Goal: Task Accomplishment & Management: Manage account settings

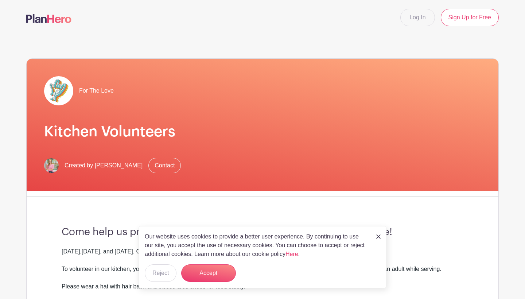
click at [48, 20] on img at bounding box center [48, 18] width 45 height 9
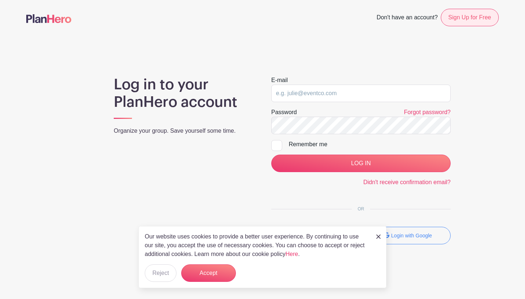
click at [475, 19] on link "Sign Up for Free" at bounding box center [470, 17] width 58 height 17
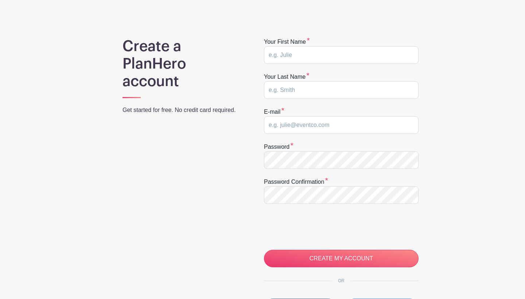
scroll to position [39, 0]
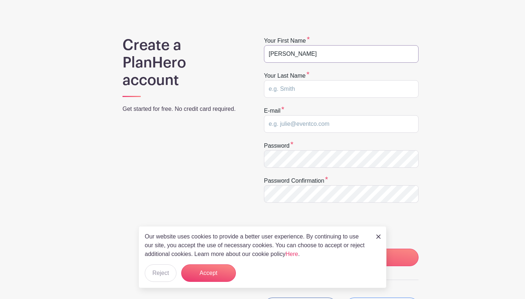
type input "NATALIE"
type input "GEORGE"
type input "[EMAIL_ADDRESS][DOMAIN_NAME]"
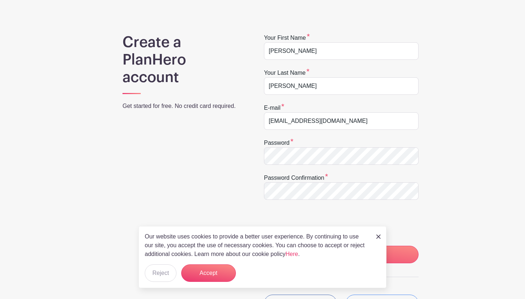
scroll to position [43, 0]
click at [378, 237] on img at bounding box center [378, 236] width 4 height 4
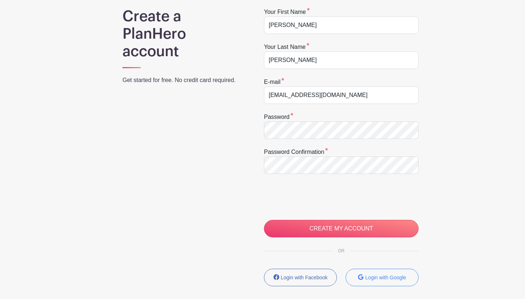
scroll to position [72, 0]
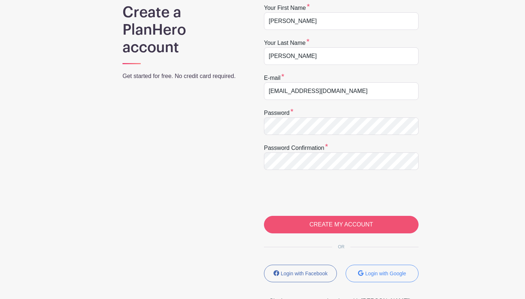
click at [374, 224] on input "CREATE MY ACCOUNT" at bounding box center [341, 224] width 155 height 17
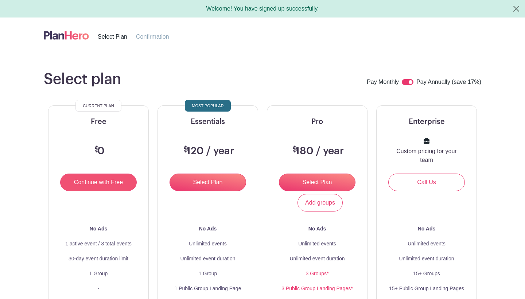
click at [105, 185] on input "Continue with Free" at bounding box center [98, 181] width 77 height 17
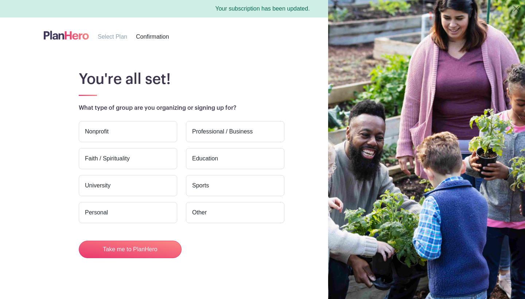
click at [121, 130] on label "Nonprofit" at bounding box center [128, 131] width 98 height 21
click at [0, 0] on input "Nonprofit" at bounding box center [0, 0] width 0 height 0
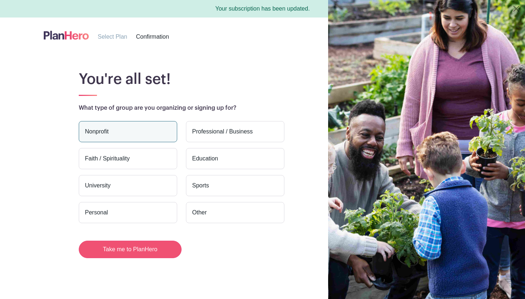
click at [141, 254] on button "Take me to PlanHero" at bounding box center [130, 249] width 103 height 17
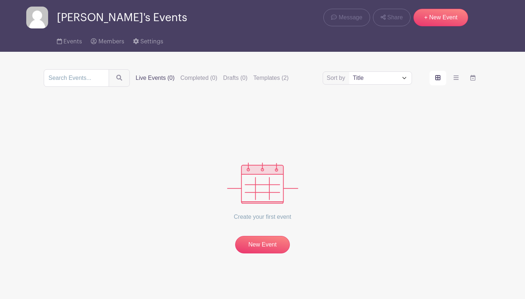
scroll to position [23, 0]
click at [255, 250] on link "New Event" at bounding box center [262, 244] width 55 height 17
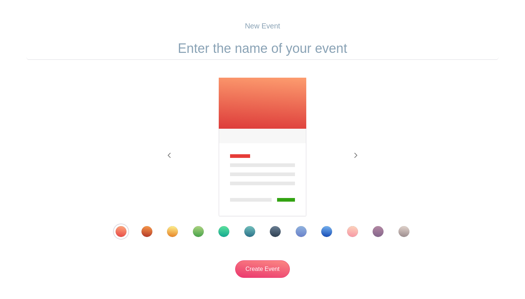
scroll to position [61, 0]
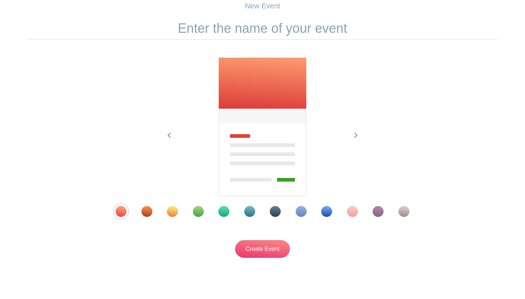
click at [143, 211] on div "Template 2" at bounding box center [146, 211] width 11 height 11
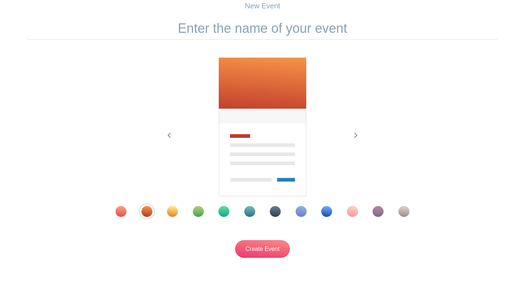
click at [120, 211] on div "Template 1" at bounding box center [121, 211] width 11 height 11
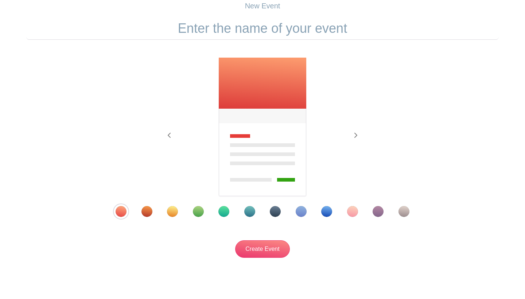
click at [201, 215] on div "Template 4" at bounding box center [198, 211] width 11 height 11
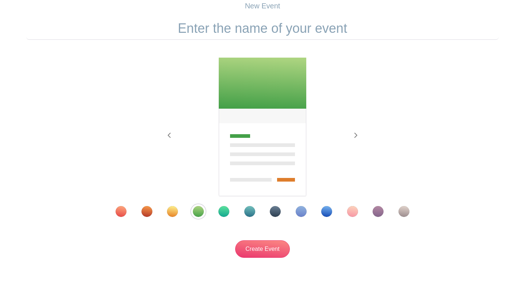
click at [124, 213] on div "Template 1" at bounding box center [121, 211] width 11 height 11
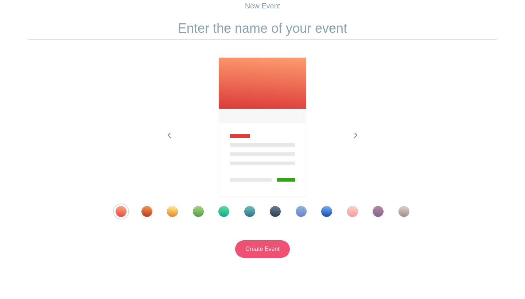
click at [252, 247] on input "Create Event" at bounding box center [262, 248] width 55 height 17
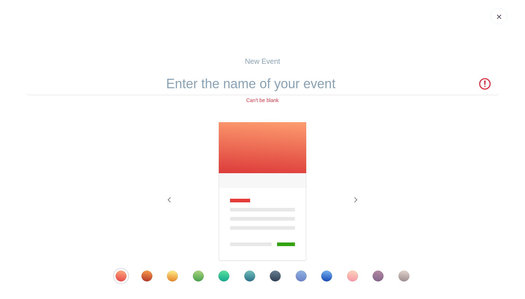
scroll to position [0, 0]
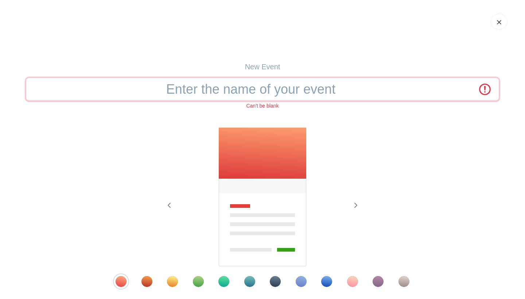
click at [276, 91] on input "text" at bounding box center [262, 89] width 472 height 23
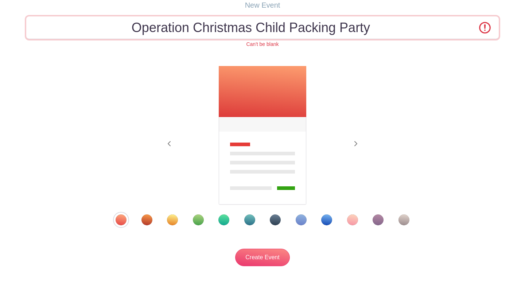
scroll to position [62, 0]
type input "Operation Christmas Child Packing Party"
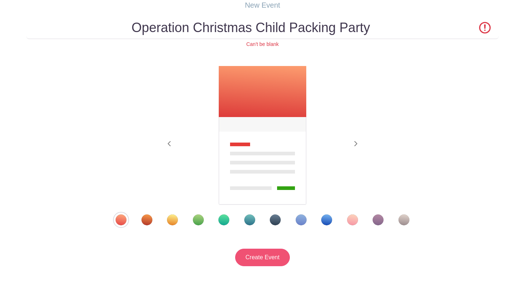
click at [279, 258] on input "Create Event" at bounding box center [262, 257] width 55 height 17
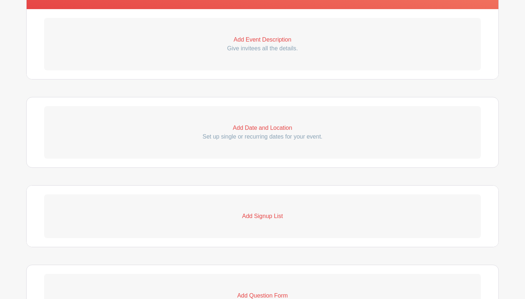
scroll to position [234, 0]
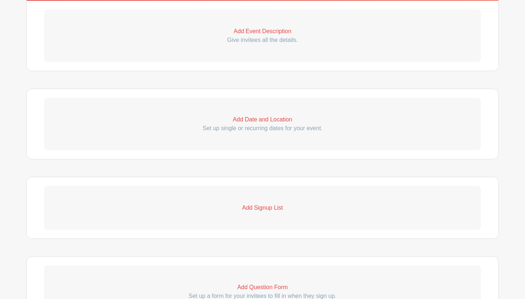
click at [258, 205] on p "Add Signup List" at bounding box center [262, 207] width 437 height 9
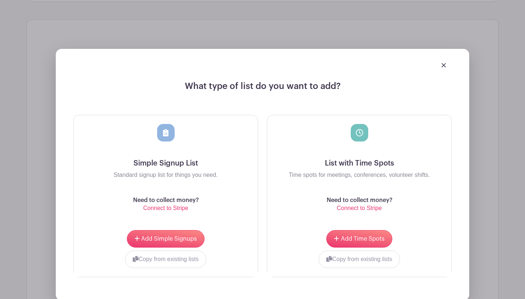
scroll to position [431, 0]
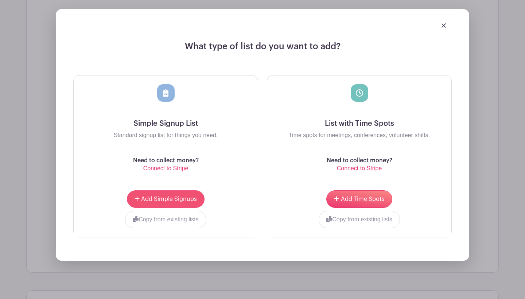
click at [178, 196] on button "Add Simple Signups" at bounding box center [166, 198] width 78 height 17
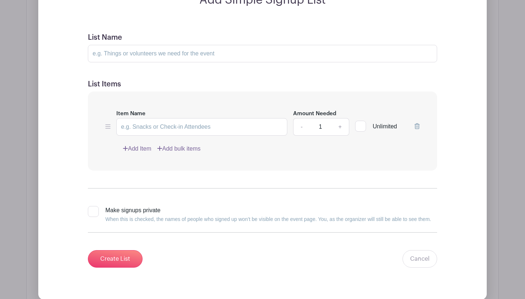
scroll to position [533, 0]
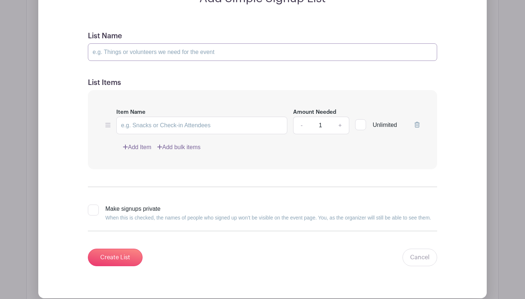
click at [203, 58] on input "List Name" at bounding box center [262, 51] width 349 height 17
paste input "WOW ITEMS (5 families)"
type input "WOW ITEMS (5 families)"
click at [171, 128] on input "Item Name" at bounding box center [201, 125] width 171 height 17
paste input "Bring 6 "wow" gifts • small backpack or purse • doll • soccer ball and pump • s…"
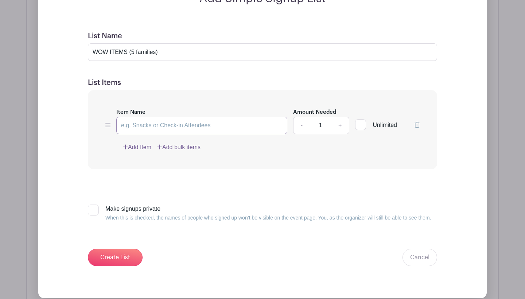
type input "Bring 6 "wow" gifts • small backpack or purse • doll • soccer ball and pump • s…"
click at [275, 128] on input "Bring 6 "wow" gifts • small backpack or purse • doll • soccer ball and pump • s…" at bounding box center [201, 125] width 171 height 17
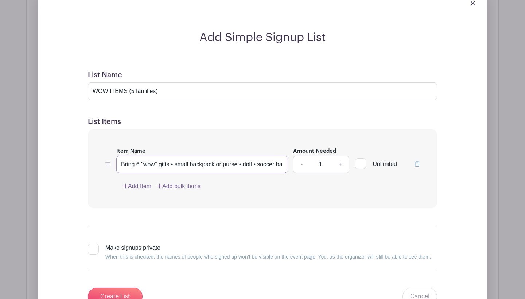
scroll to position [496, 0]
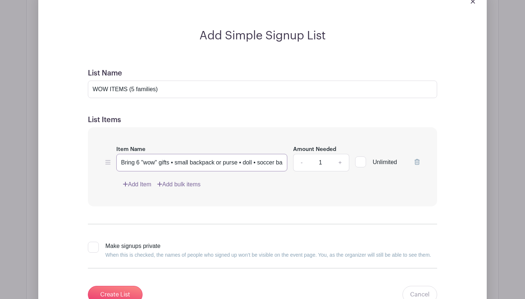
click at [202, 165] on input "Bring 6 "wow" gifts • small backpack or purse • doll • soccer ball and pump • s…" at bounding box center [201, 162] width 171 height 17
paste input "Bring 6 "wow" gifts • small backpack or purse • doll • soccer ball and pump • s…"
type input "Bring 6 "wow" gifts • small backpack or purse • doll • soccer ball and pump • s…"
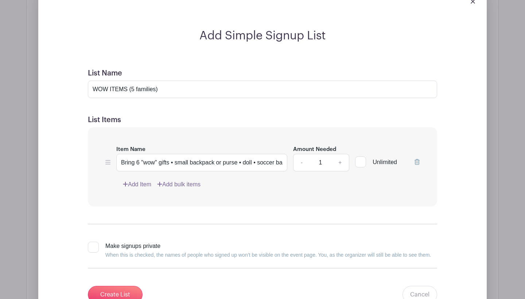
click at [341, 163] on link "+" at bounding box center [340, 162] width 18 height 17
type input "5"
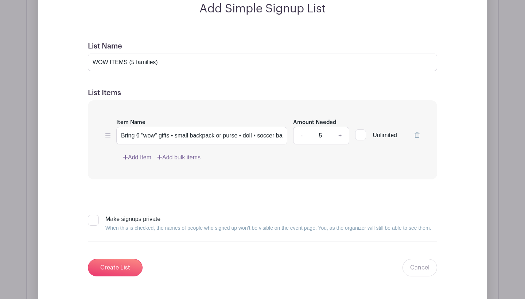
scroll to position [524, 0]
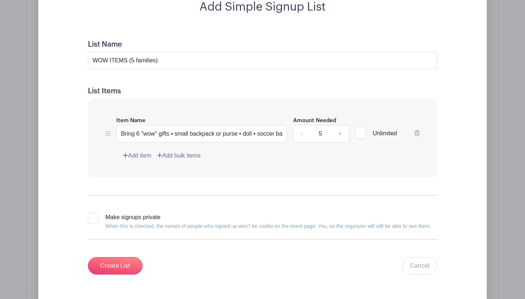
click at [144, 152] on link "Add Item" at bounding box center [137, 155] width 28 height 9
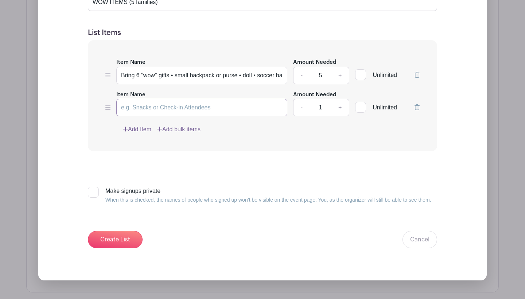
click at [220, 105] on input "Item Name" at bounding box center [201, 107] width 171 height 17
paste input "PERSONAL CARE ITEMS (3 families, 10 items)"
type input "PERSONAL CARE ITEMS (3 families, 10 items)"
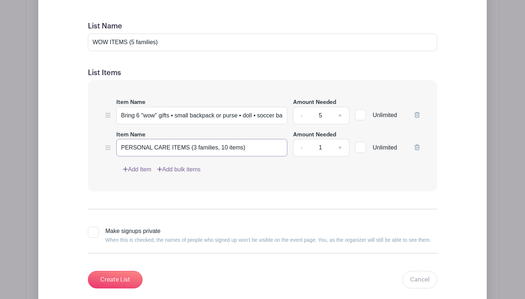
scroll to position [484, 0]
drag, startPoint x: 241, startPoint y: 148, endPoint x: 89, endPoint y: 143, distance: 152.8
click at [89, 144] on div "Item Name Bring 6 "wow" gifts • small backpack or purse • doll • soccer ball an…" at bounding box center [262, 135] width 349 height 111
click at [417, 146] on icon at bounding box center [416, 147] width 5 height 6
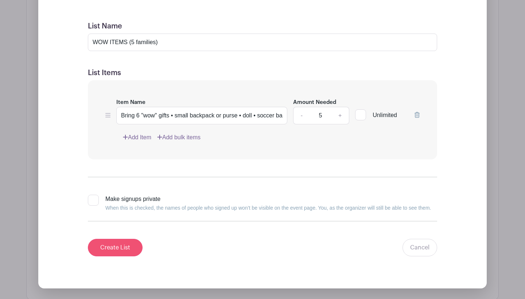
click at [109, 251] on input "Create List" at bounding box center [115, 247] width 55 height 17
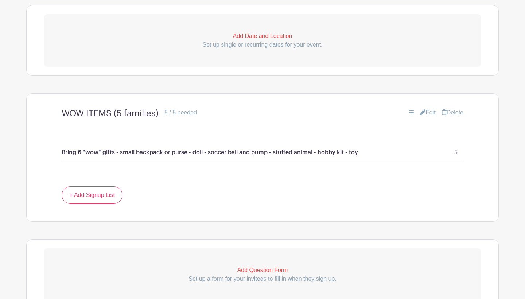
scroll to position [317, 0]
click at [92, 195] on link "+ Add Signup List" at bounding box center [92, 194] width 61 height 17
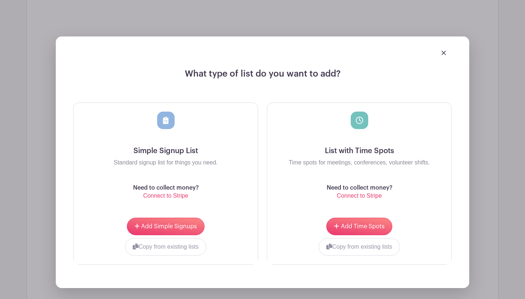
scroll to position [426, 0]
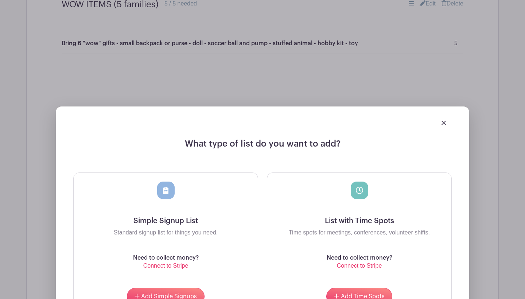
click at [445, 121] on img at bounding box center [443, 123] width 4 height 4
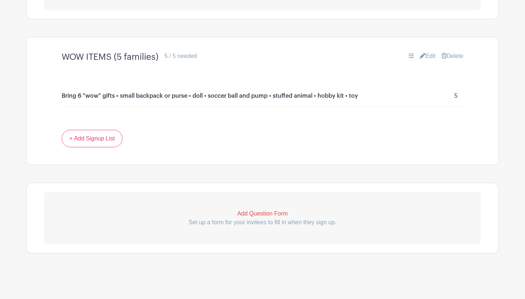
scroll to position [374, 0]
click at [113, 138] on link "+ Add Signup List" at bounding box center [92, 138] width 61 height 17
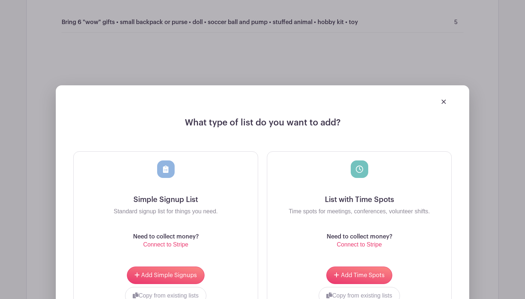
scroll to position [465, 0]
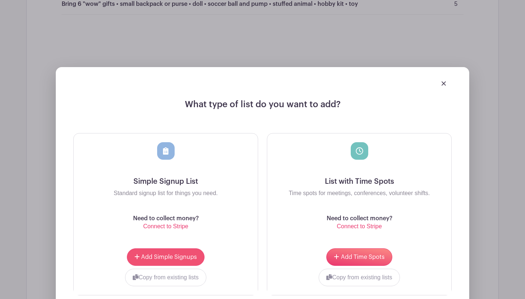
click at [171, 257] on span "Add Simple Signups" at bounding box center [169, 257] width 56 height 6
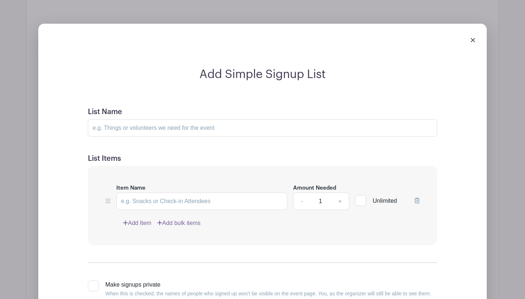
scroll to position [551, 0]
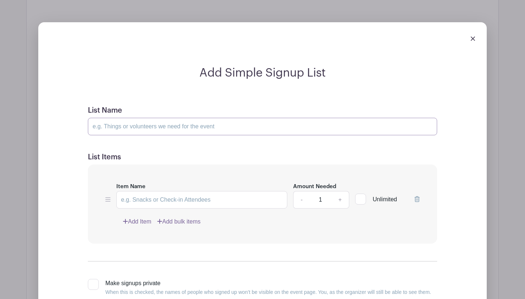
click at [162, 126] on input "List Name" at bounding box center [262, 126] width 349 height 17
paste input "PERSONAL CARE ITEMS (3 families, 10 items)"
type input "PERSONAL CARE ITEMS (3 families, 10 items)"
click at [208, 202] on input "Item Name" at bounding box center [201, 199] width 171 height 17
paste input "• Toothbrush • Washcloth • Comb and brush • Nail clipper and file • Water bottl…"
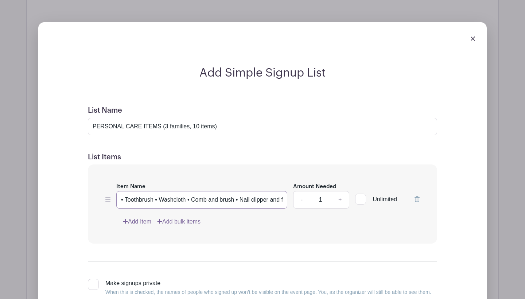
type input "• Toothbrush • Washcloth • Comb and brush • Nail clipper and file • Water bottl…"
click at [340, 201] on link "+" at bounding box center [340, 199] width 18 height 17
click at [340, 202] on link "+" at bounding box center [340, 199] width 18 height 17
type input "3"
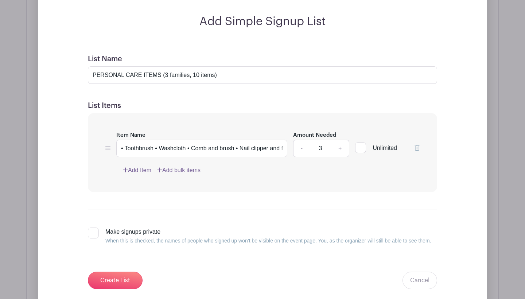
scroll to position [602, 0]
click at [118, 279] on input "Create List" at bounding box center [115, 279] width 55 height 17
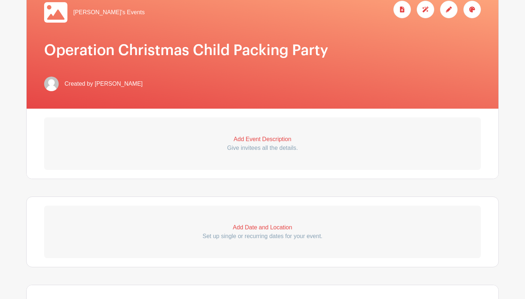
scroll to position [129, 0]
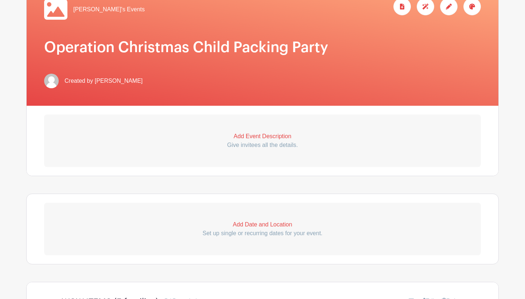
click at [257, 225] on p "Add Date and Location" at bounding box center [262, 224] width 437 height 9
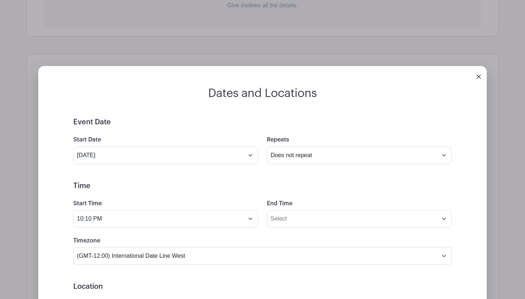
scroll to position [276, 0]
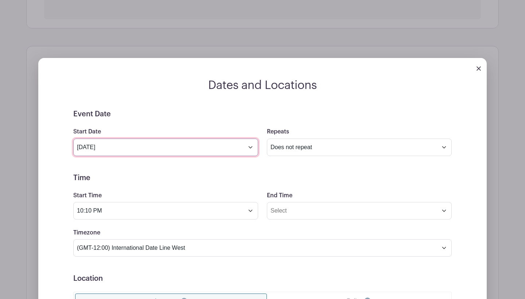
click at [227, 151] on input "Oct 7 2025" at bounding box center [165, 146] width 185 height 17
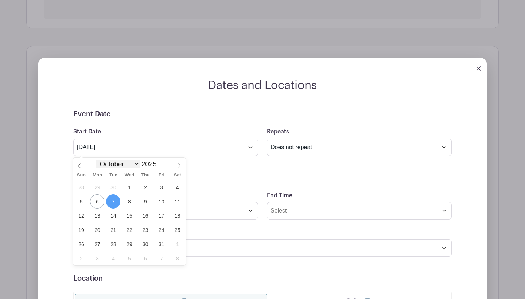
select select "10"
click at [97, 230] on span "17" at bounding box center [97, 230] width 14 height 14
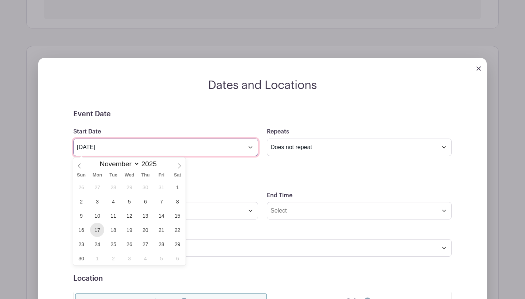
type input "Nov 17 2025"
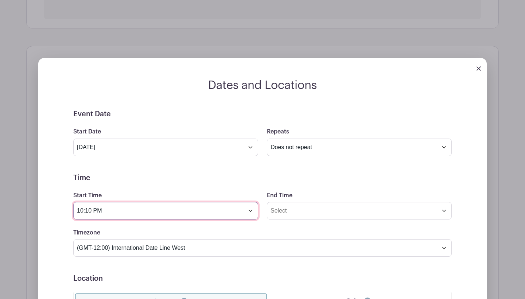
click at [151, 214] on input "10:10 PM" at bounding box center [165, 210] width 185 height 17
click at [85, 211] on input "10:10 PM" at bounding box center [165, 210] width 185 height 17
type input "1:00 PM"
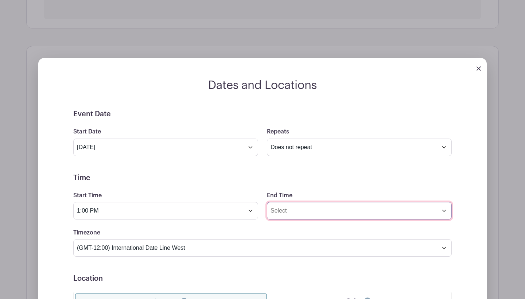
click at [302, 211] on input "End Time" at bounding box center [359, 210] width 185 height 17
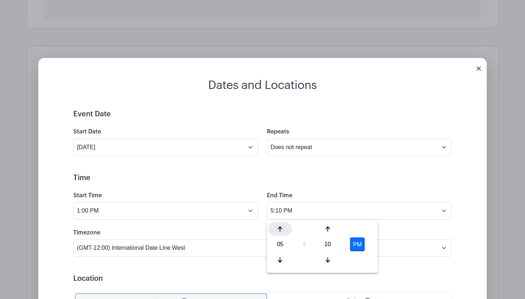
click at [281, 230] on icon at bounding box center [280, 229] width 4 height 6
click at [283, 257] on div at bounding box center [280, 260] width 24 height 14
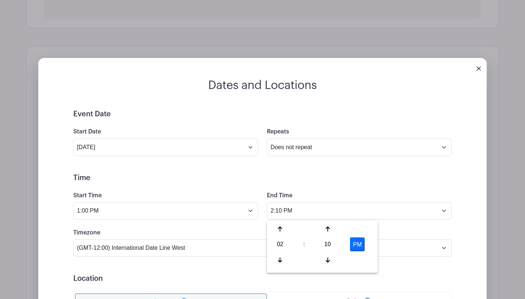
click at [329, 237] on div "02 : 10 PM" at bounding box center [322, 245] width 108 height 46
click at [329, 235] on div at bounding box center [328, 229] width 24 height 14
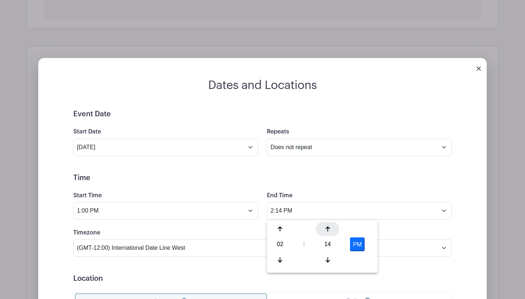
click at [329, 235] on div at bounding box center [328, 229] width 24 height 14
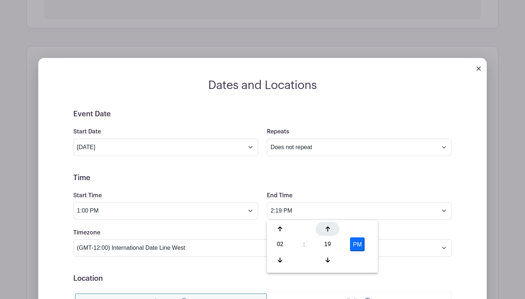
click at [329, 235] on div at bounding box center [328, 229] width 24 height 14
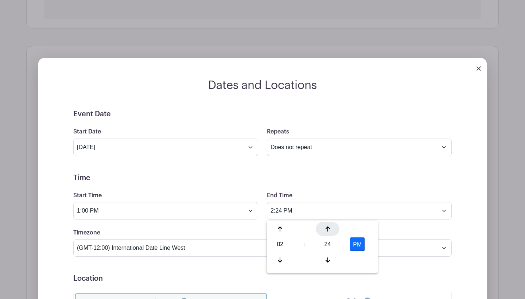
click at [329, 235] on div at bounding box center [328, 229] width 24 height 14
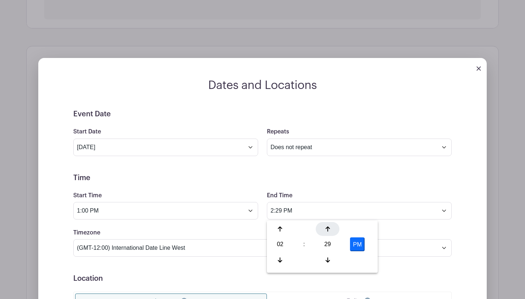
click at [329, 235] on div at bounding box center [328, 229] width 24 height 14
type input "2:30 PM"
click at [333, 194] on div "End Time 2:30 PM" at bounding box center [359, 205] width 194 height 28
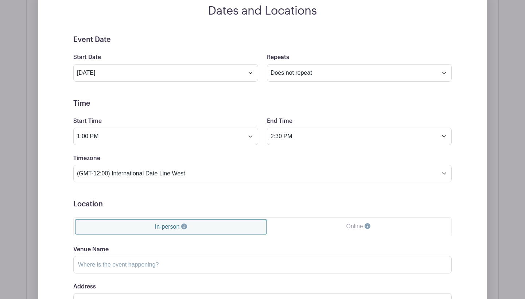
scroll to position [353, 0]
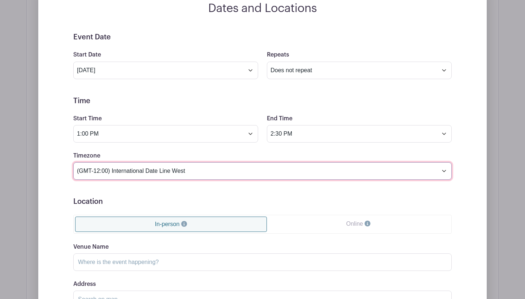
select select "Central Time (US & Canada)"
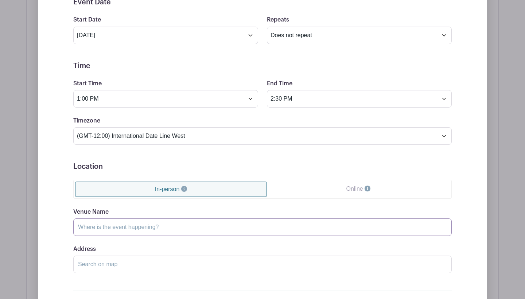
click at [162, 232] on input "Venue Name" at bounding box center [262, 226] width 378 height 17
type input "F"
type input "Grace Hills Church"
click at [159, 265] on input "Address" at bounding box center [262, 263] width 378 height 17
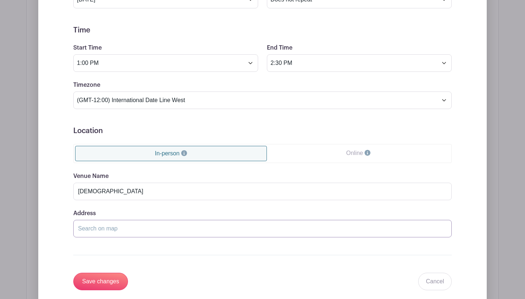
scroll to position [426, 0]
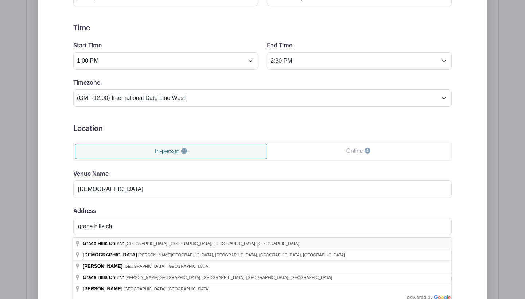
type input "Grace Hills Church, Southeast 22nd Street, Bentonville, AR, USA"
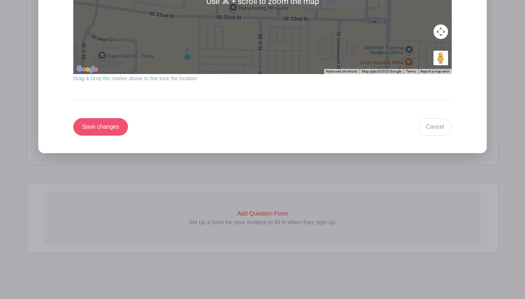
scroll to position [744, 0]
click at [102, 127] on input "Save changes" at bounding box center [100, 126] width 55 height 17
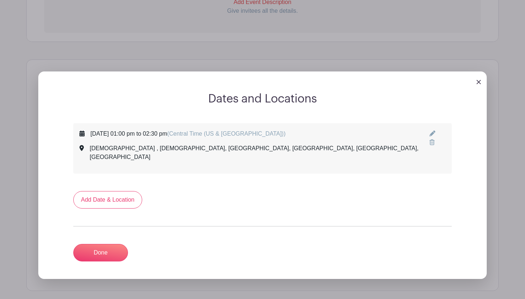
scroll to position [267, 0]
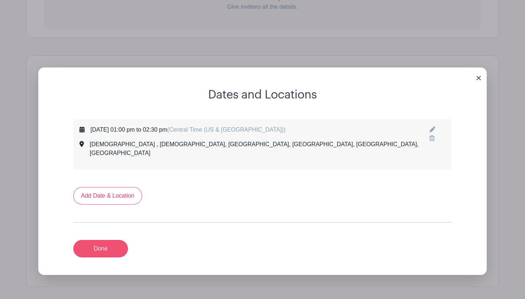
click at [107, 243] on link "Done" at bounding box center [100, 248] width 55 height 17
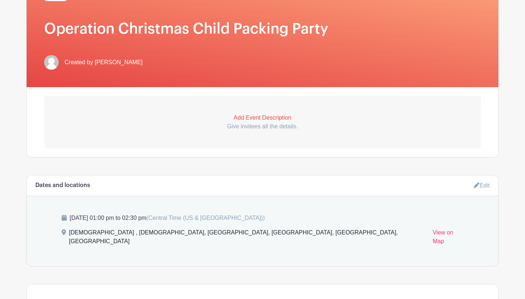
scroll to position [142, 0]
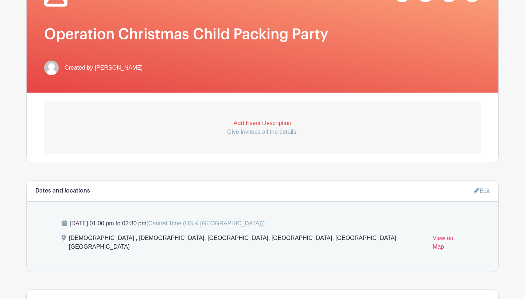
click at [259, 122] on p "Add Event Description" at bounding box center [262, 123] width 437 height 9
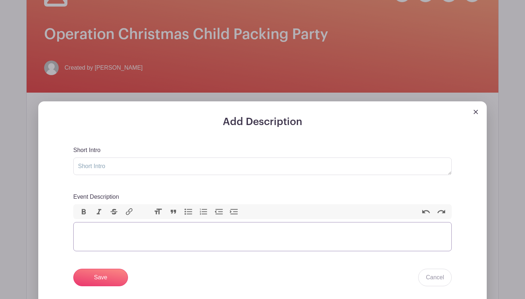
click at [97, 230] on trix-editor "Event Description" at bounding box center [262, 236] width 378 height 29
paste trix-editor "<div>We’re packing shoeboxes for Operation Christmas Child!<br><strong>Each fam…"
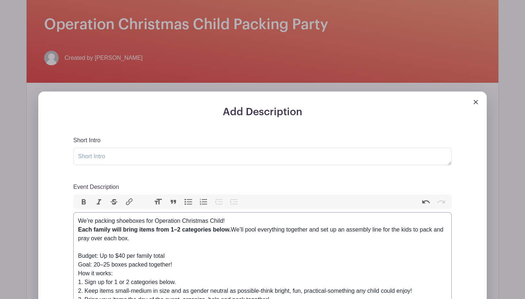
scroll to position [152, 0]
drag, startPoint x: 147, startPoint y: 241, endPoint x: 70, endPoint y: 218, distance: 80.4
copy div "We’re packing shoeboxes for Operation Christmas Child! Each family will bring i…"
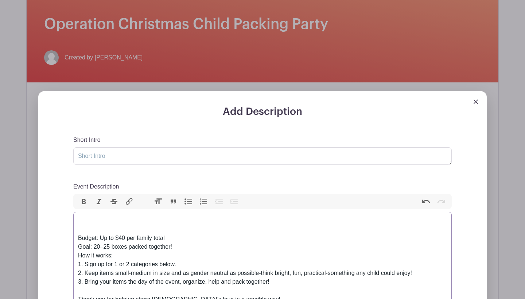
type trix-editor "<div><br><br></div><div>Budget: Up to $40 per family total<br>Goal: 20–25 boxes…"
click at [103, 156] on textarea "Short Intro" at bounding box center [262, 155] width 378 height 17
paste textarea "We’re packing shoeboxes for Operation Christmas Child! Each family will bring i…"
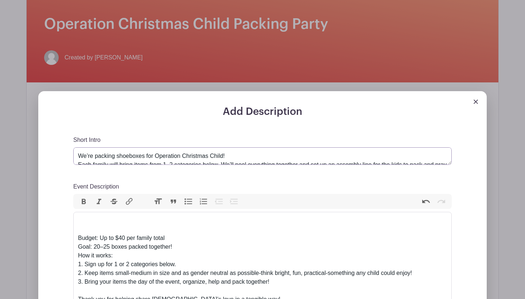
scroll to position [16, 0]
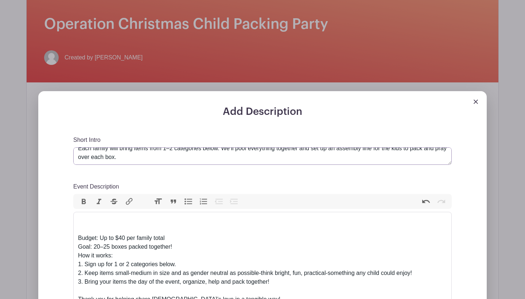
type textarea "We’re packing shoeboxes for Operation Christmas Child! Each family will bring i…"
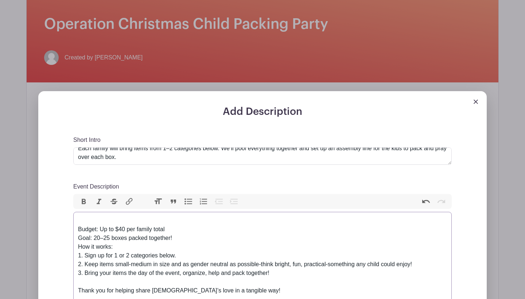
type trix-editor "<div>Budget: Up to $40 per family total<br>Goal: 20–25 boxes packed together!<b…"
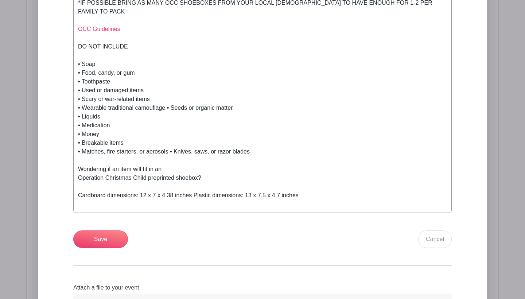
scroll to position [475, 0]
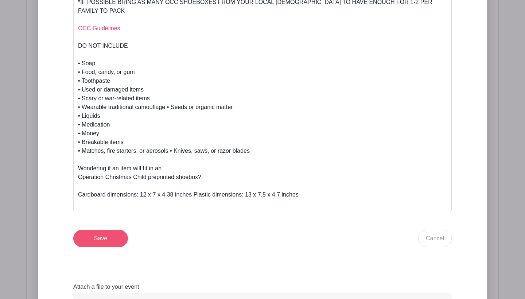
click at [108, 232] on input "Save" at bounding box center [100, 238] width 55 height 17
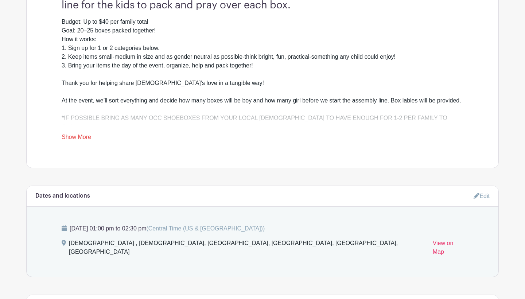
scroll to position [377, 0]
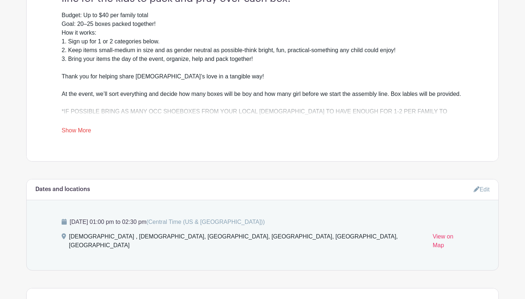
click at [70, 133] on link "Show More" at bounding box center [77, 131] width 30 height 9
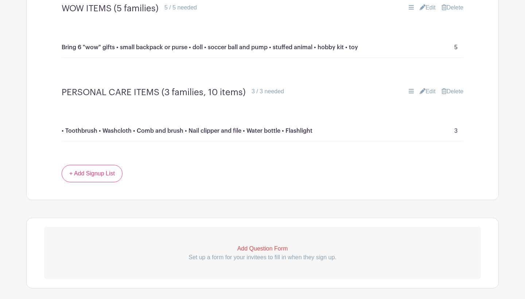
scroll to position [874, 0]
click at [114, 167] on link "+ Add Signup List" at bounding box center [92, 172] width 61 height 17
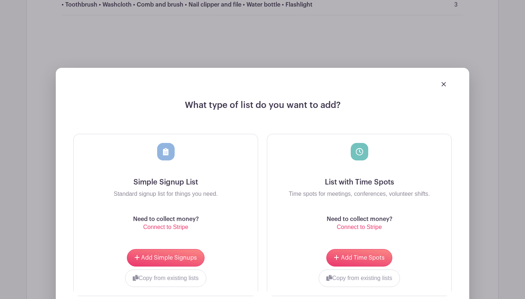
scroll to position [1005, 0]
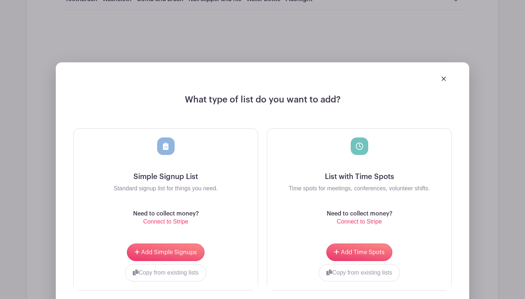
click at [444, 77] on img at bounding box center [443, 79] width 4 height 4
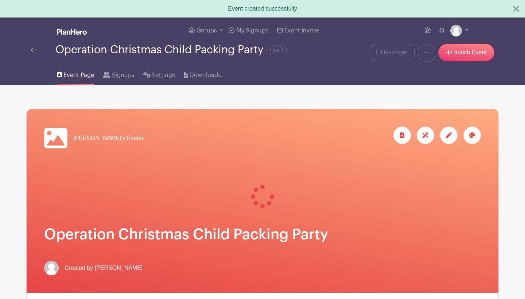
scroll to position [0, 0]
click at [445, 136] on div at bounding box center [448, 134] width 17 height 17
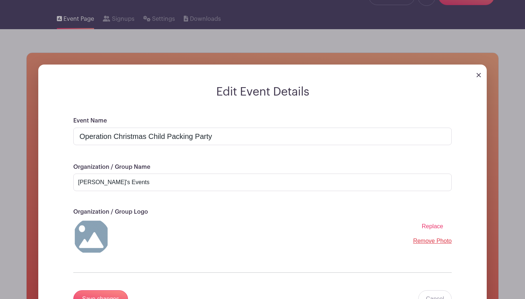
scroll to position [68, 0]
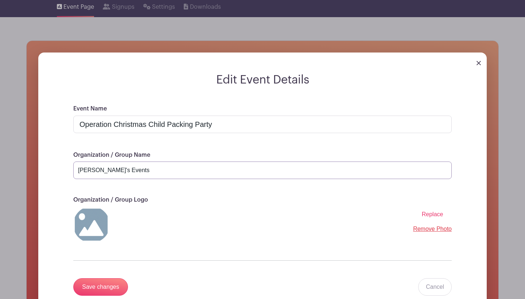
click at [392, 174] on input "[PERSON_NAME]'s Events" at bounding box center [262, 169] width 378 height 17
type input "Kindred nwa"
click at [432, 217] on span "Replace" at bounding box center [433, 214] width 22 height 6
click at [0, 0] on input "Replace" at bounding box center [0, 0] width 0 height 0
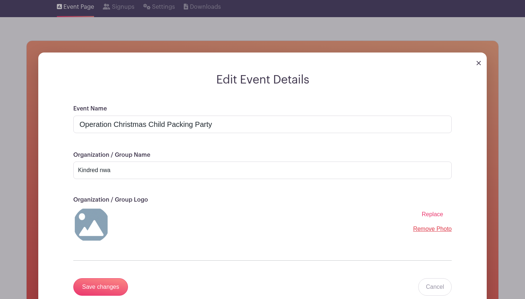
click at [433, 217] on span "Replace" at bounding box center [433, 214] width 22 height 6
click at [0, 0] on input "Replace" at bounding box center [0, 0] width 0 height 0
click at [431, 214] on span "Replace" at bounding box center [433, 214] width 22 height 6
click at [0, 0] on input "Replace" at bounding box center [0, 0] width 0 height 0
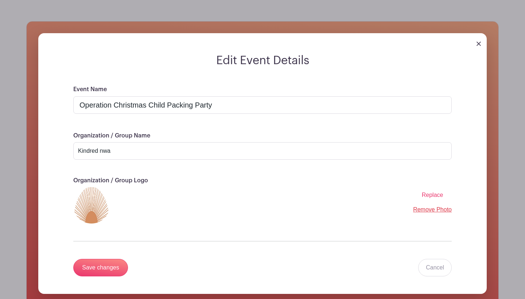
scroll to position [98, 0]
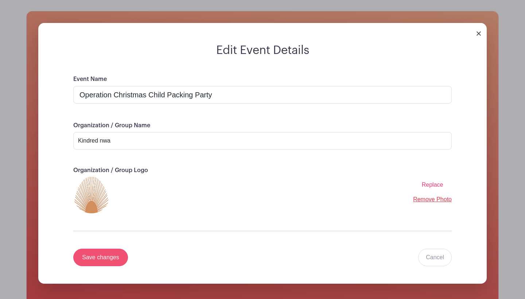
click at [94, 259] on input "Save changes" at bounding box center [100, 257] width 55 height 17
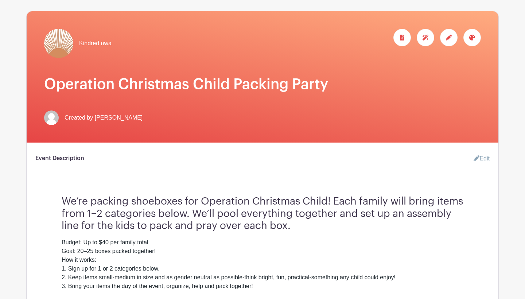
click at [472, 39] on icon at bounding box center [472, 38] width 6 height 6
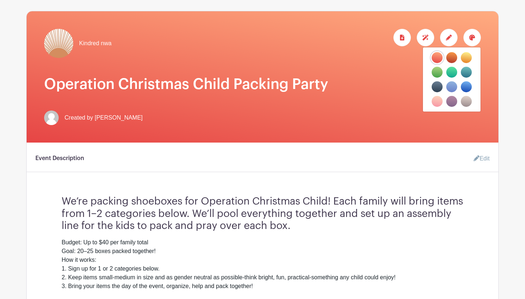
click at [435, 77] on label "filters" at bounding box center [436, 72] width 11 height 11
click at [0, 0] on input "filters" at bounding box center [0, 0] width 0 height 0
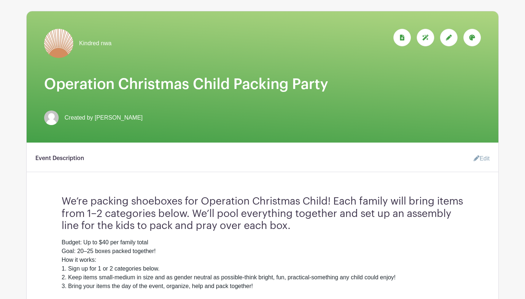
click at [474, 38] on icon at bounding box center [472, 38] width 6 height 6
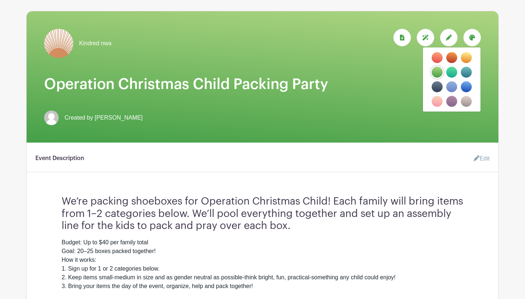
click at [452, 58] on label "filters" at bounding box center [451, 57] width 11 height 11
click at [0, 0] on input "filters" at bounding box center [0, 0] width 0 height 0
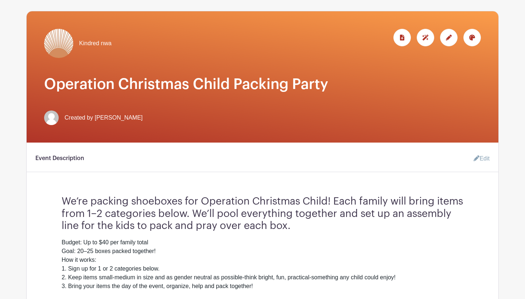
click at [470, 38] on icon at bounding box center [472, 38] width 6 height 6
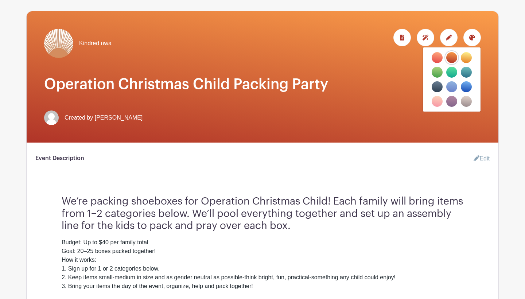
click at [452, 84] on label "filters" at bounding box center [451, 86] width 11 height 11
click at [0, 0] on input "filters" at bounding box center [0, 0] width 0 height 0
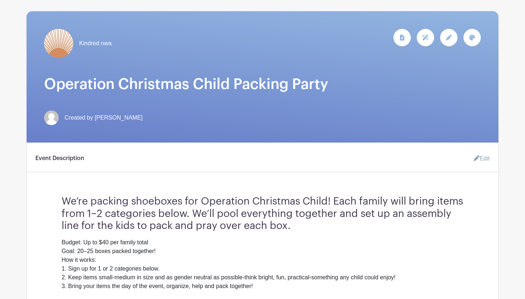
click at [475, 37] on div at bounding box center [471, 37] width 17 height 17
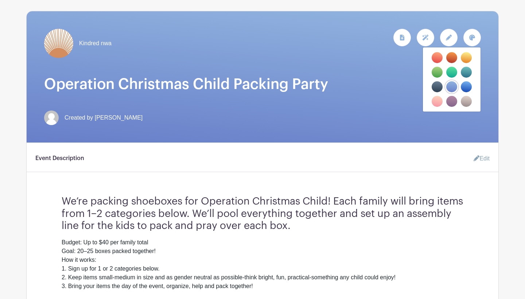
click at [467, 83] on label "filters" at bounding box center [466, 86] width 11 height 11
click at [0, 0] on input "filters" at bounding box center [0, 0] width 0 height 0
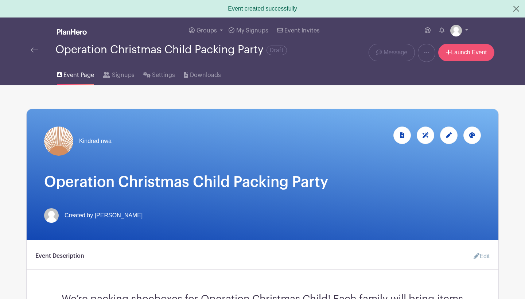
scroll to position [0, 0]
click at [461, 53] on link "Launch Event" at bounding box center [466, 52] width 56 height 17
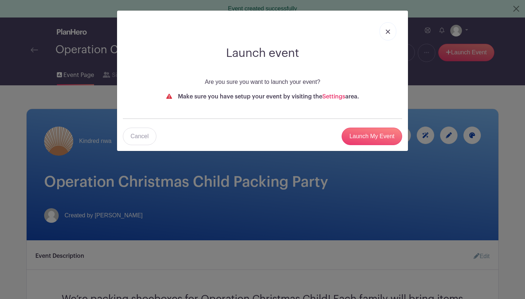
click at [389, 32] on img at bounding box center [388, 32] width 4 height 4
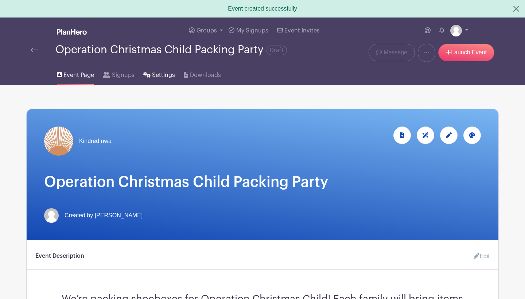
click at [147, 81] on link "Settings" at bounding box center [159, 73] width 32 height 23
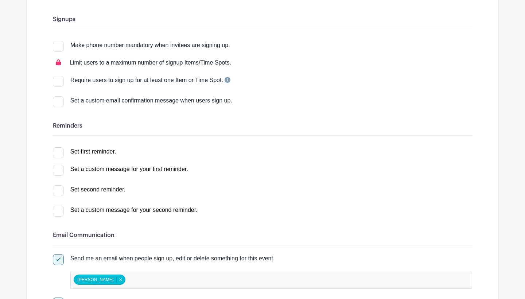
scroll to position [102, 0]
click at [59, 86] on div at bounding box center [58, 80] width 11 height 11
click at [58, 80] on input "Require users to sign up for at least one Item or Time Spot." at bounding box center [55, 77] width 5 height 5
checkbox input "true"
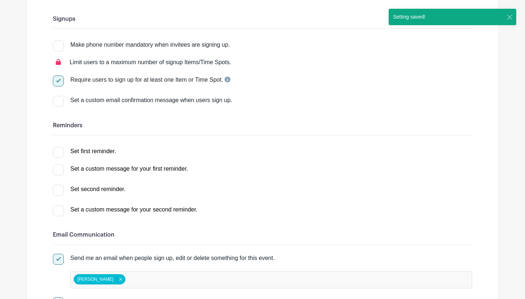
click at [60, 48] on div at bounding box center [58, 45] width 11 height 11
click at [58, 45] on input "Make phone number mandatory when invitees are signing up." at bounding box center [55, 42] width 5 height 5
checkbox input "true"
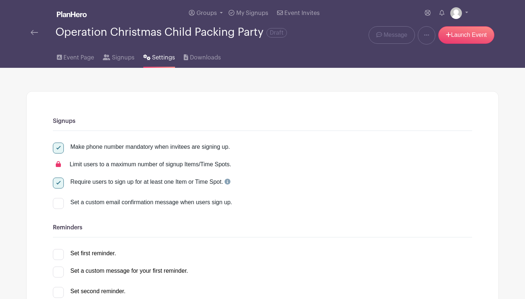
scroll to position [0, 0]
click at [459, 37] on link "Launch Event" at bounding box center [466, 34] width 56 height 17
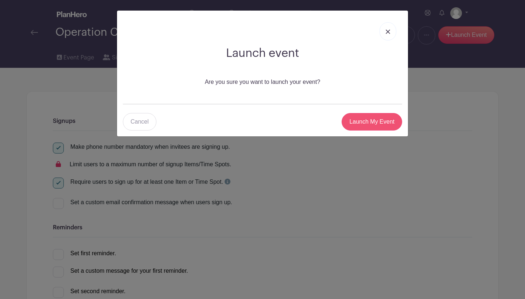
click at [380, 121] on input "Launch My Event" at bounding box center [371, 121] width 60 height 17
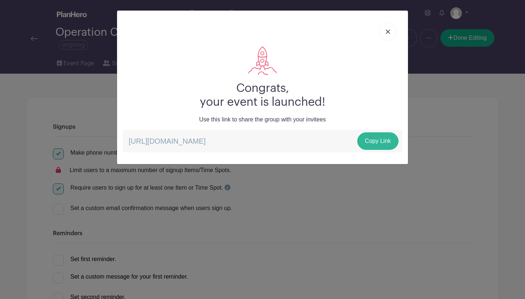
click at [367, 140] on link "Copy Link" at bounding box center [377, 140] width 41 height 17
click at [389, 32] on img at bounding box center [388, 32] width 4 height 4
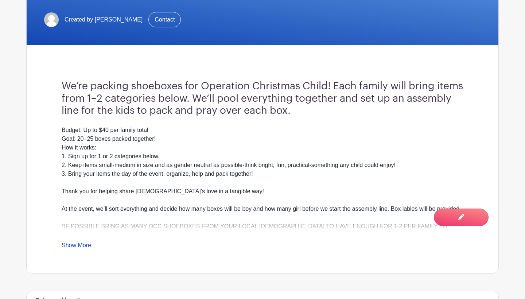
scroll to position [185, 0]
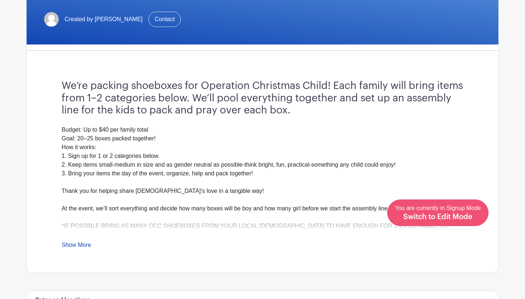
click at [456, 220] on span "Switch to Edit Mode" at bounding box center [437, 216] width 69 height 7
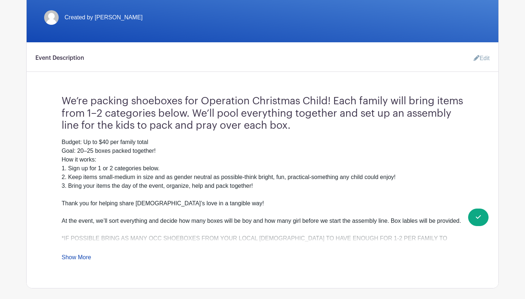
scroll to position [200, 0]
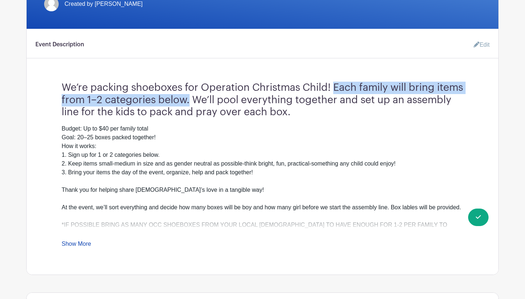
drag, startPoint x: 333, startPoint y: 85, endPoint x: 219, endPoint y: 101, distance: 115.2
click at [219, 101] on h3 "We’re packing shoeboxes for Operation Christmas Child! Each family will bring i…" at bounding box center [263, 97] width 402 height 43
click at [485, 47] on link "Edit" at bounding box center [479, 45] width 22 height 15
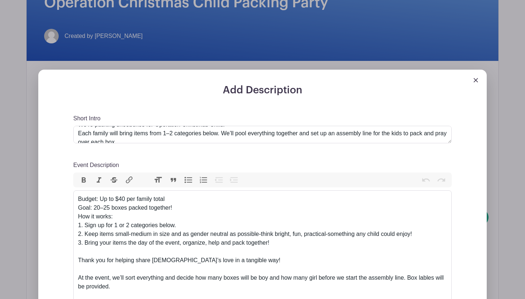
scroll to position [11, 0]
drag, startPoint x: 78, startPoint y: 132, endPoint x: 222, endPoint y: 134, distance: 143.6
click at [222, 135] on textarea "We’re packing shoeboxes for Operation Christmas Child! Each family will bring i…" at bounding box center [262, 134] width 378 height 17
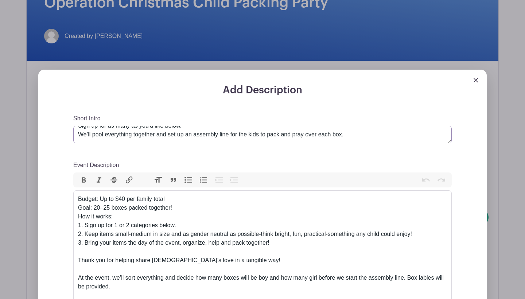
scroll to position [17, 0]
type textarea "We’re packing shoeboxes for Operation Christmas Child! Sign up for as many as y…"
drag, startPoint x: 178, startPoint y: 226, endPoint x: 107, endPoint y: 225, distance: 71.1
click at [107, 225] on div "Budget: Up to $40 per family total Goal: 20–25 boxes packed together! How it wo…" at bounding box center [262, 225] width 369 height 61
drag, startPoint x: 184, startPoint y: 208, endPoint x: 94, endPoint y: 203, distance: 90.5
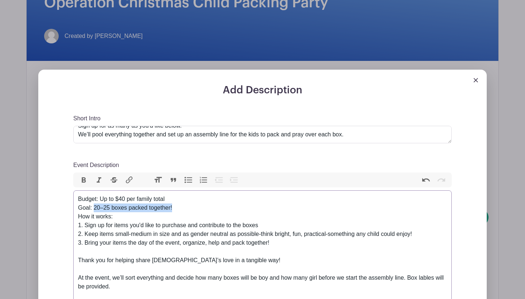
click at [94, 203] on div "Budget: Up to $40 per family total Goal: 20–25 boxes packed together! How it wo…" at bounding box center [262, 225] width 369 height 61
drag, startPoint x: 172, startPoint y: 198, endPoint x: 72, endPoint y: 193, distance: 100.3
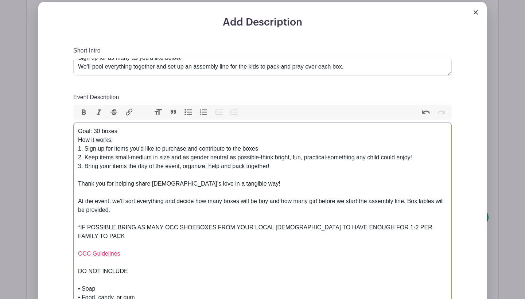
scroll to position [237, 0]
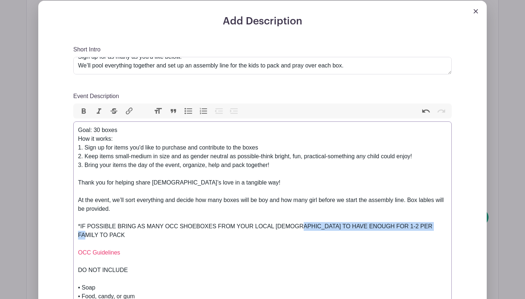
drag, startPoint x: 300, startPoint y: 226, endPoint x: 447, endPoint y: 230, distance: 147.7
click at [447, 230] on trix-editor "Goal: 30 boxes How it works: 1. Sign up for items you'd like to purchase and co…" at bounding box center [262, 278] width 378 height 315
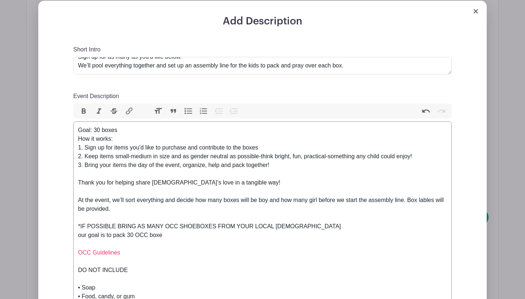
type trix-editor "<lor>Ipsu: 32 dolor<si>Ame co adipi:<el>7. Sedd ei tem incid utl'e dolo ma aliq…"
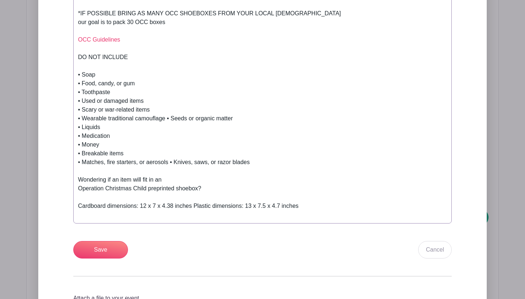
scroll to position [449, 0]
click at [118, 246] on input "Save" at bounding box center [100, 249] width 55 height 17
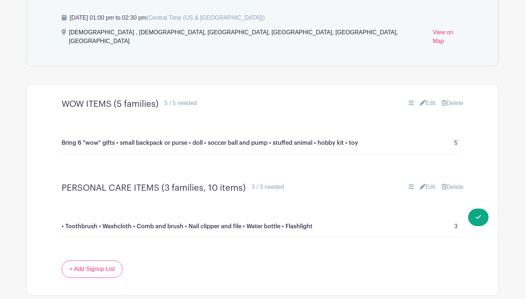
scroll to position [575, 0]
click at [421, 100] on icon at bounding box center [422, 103] width 6 height 6
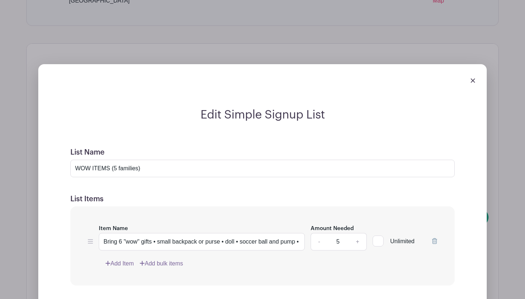
scroll to position [617, 0]
click at [436, 237] on icon at bounding box center [434, 240] width 5 height 6
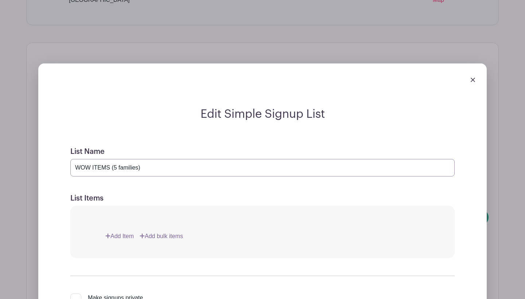
click at [165, 162] on input "WOW ITEMS (5 families)" at bounding box center [262, 167] width 384 height 17
type input "WOW ITEMS"
click at [123, 232] on link "Add Item" at bounding box center [119, 236] width 28 height 9
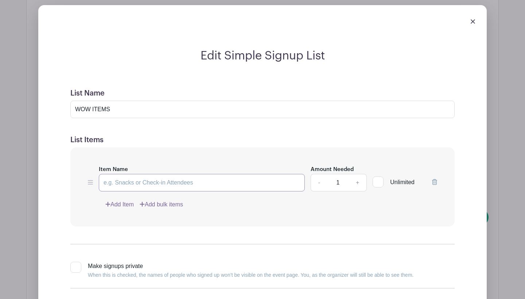
click at [153, 175] on input "Item Name" at bounding box center [202, 182] width 206 height 17
paste input "• Small backpack or purse • Doll • Soccer ball and pump • Stuffed animal • Jewe…"
type input "examples: • Small backpack or purse • Doll • Soccer ball and pump • Stuffed ani…"
click at [359, 174] on link "+" at bounding box center [357, 182] width 18 height 17
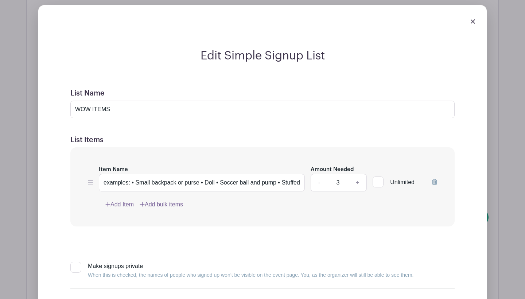
click at [359, 174] on link "+" at bounding box center [357, 182] width 18 height 17
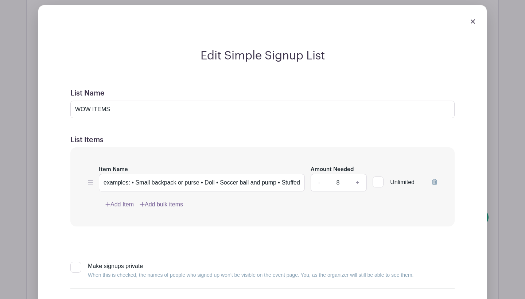
click at [359, 174] on link "+" at bounding box center [357, 182] width 18 height 17
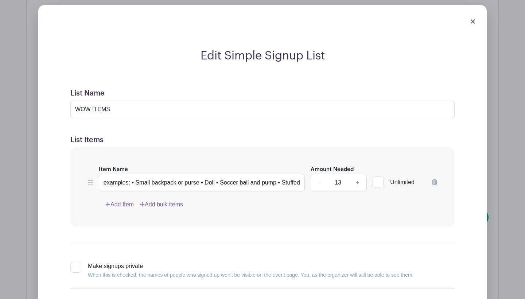
click at [359, 174] on link "+" at bounding box center [357, 182] width 18 height 17
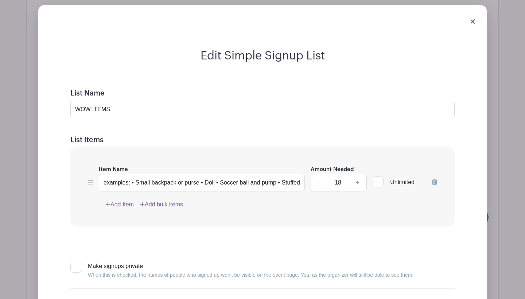
click at [359, 174] on link "+" at bounding box center [357, 182] width 18 height 17
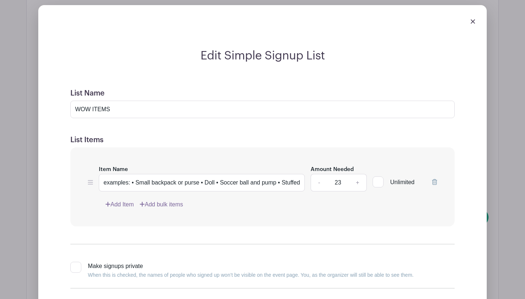
click at [359, 174] on link "+" at bounding box center [357, 182] width 18 height 17
click at [353, 174] on link "+" at bounding box center [357, 182] width 18 height 17
click at [343, 174] on input "27" at bounding box center [338, 182] width 22 height 17
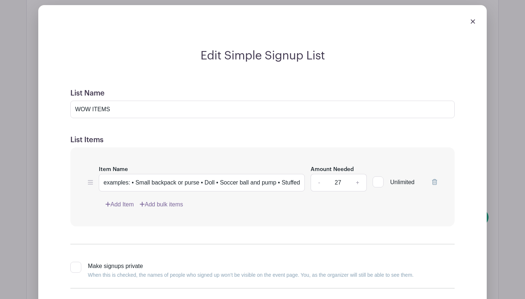
click at [343, 174] on input "27" at bounding box center [338, 182] width 22 height 17
type input "30"
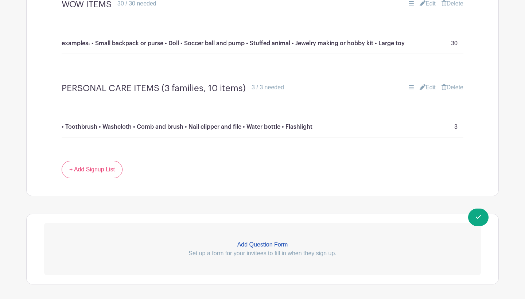
click at [426, 83] on link "Edit" at bounding box center [427, 87] width 16 height 9
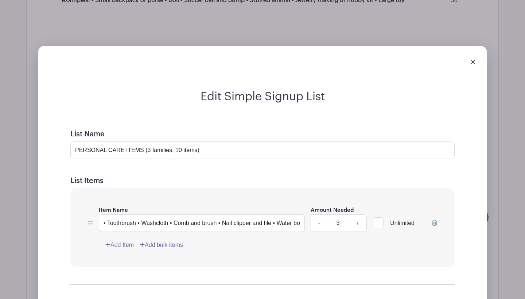
scroll to position [661, 0]
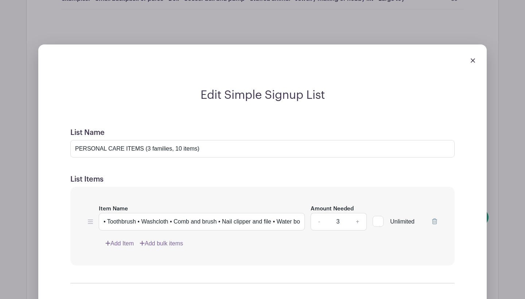
click at [472, 58] on img at bounding box center [472, 60] width 4 height 4
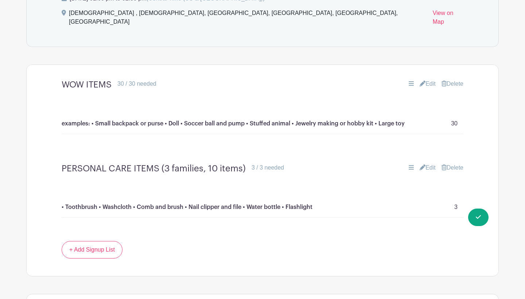
scroll to position [547, 0]
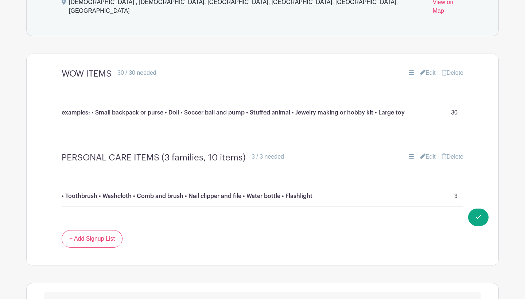
click at [422, 153] on icon at bounding box center [422, 156] width 6 height 6
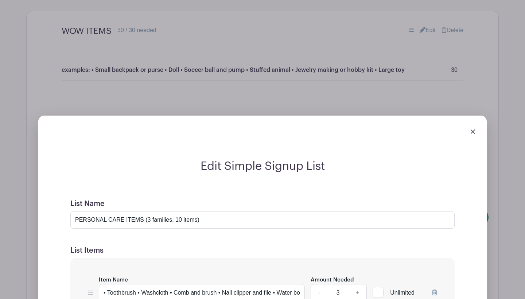
scroll to position [590, 0]
drag, startPoint x: 215, startPoint y: 207, endPoint x: 142, endPoint y: 209, distance: 72.9
click at [142, 211] on input "PERSONAL CARE ITEMS (3 families, 10 items)" at bounding box center [262, 219] width 384 height 17
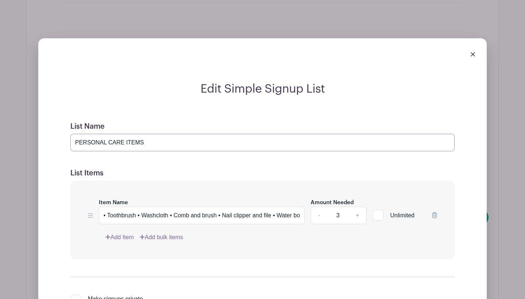
scroll to position [667, 0]
type input "PERSONAL CARE ITEMS"
click at [249, 207] on input "• Toothbrush • Washcloth • Comb and brush • Nail clipper and file • Water bottl…" at bounding box center [202, 215] width 206 height 17
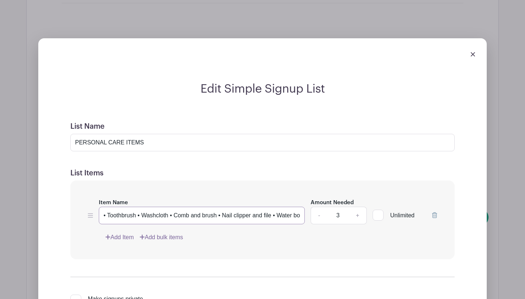
click at [249, 207] on input "• Toothbrush • Washcloth • Comb and brush • Nail clipper and file • Water bottl…" at bounding box center [202, 215] width 206 height 17
type input "e"
paste input "• Toothbrush • Washcloth • Comb and brush • Nail clipper and file • Water bottl…"
type input "examples: • Toothbrush • Washcloth • Comb and brush • Nail clipper and file • W…"
click at [230, 134] on input "PERSONAL CARE ITEMS" at bounding box center [262, 142] width 384 height 17
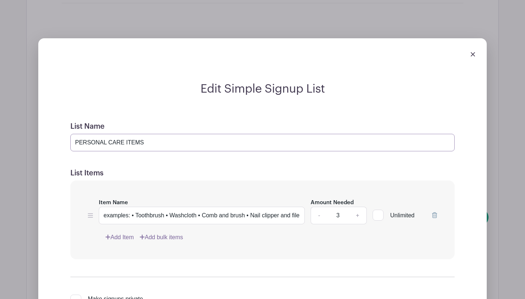
click at [74, 134] on input "PERSONAL CARE ITEMS" at bounding box center [262, 142] width 384 height 17
click at [359, 207] on link "+" at bounding box center [357, 215] width 18 height 17
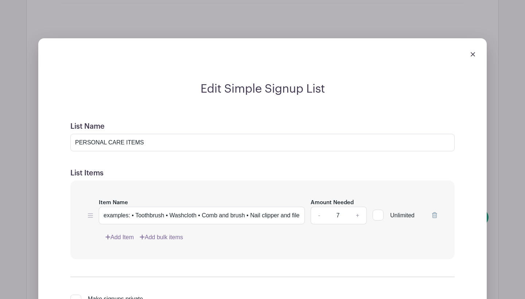
click at [359, 207] on link "+" at bounding box center [357, 215] width 18 height 17
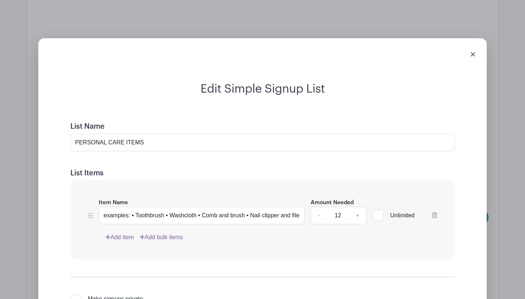
click at [359, 207] on link "+" at bounding box center [357, 215] width 18 height 17
click at [340, 207] on input "13" at bounding box center [338, 215] width 22 height 17
type input "30"
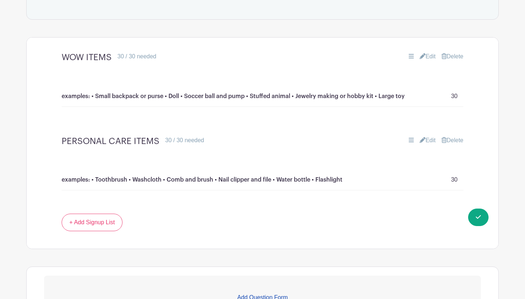
scroll to position [561, 0]
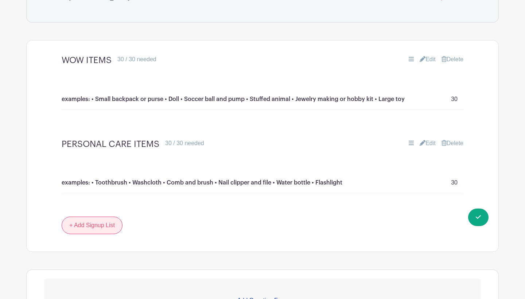
click at [111, 216] on link "+ Add Signup List" at bounding box center [92, 224] width 61 height 17
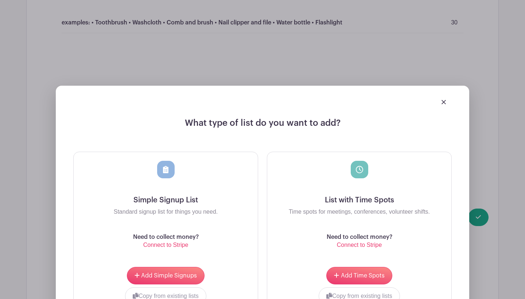
scroll to position [721, 0]
click at [178, 273] on span "Add Simple Signups" at bounding box center [169, 276] width 56 height 6
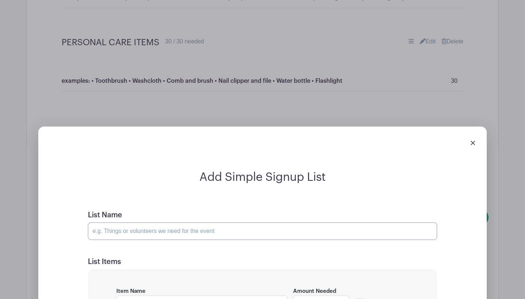
click at [168, 224] on input "List Name" at bounding box center [262, 230] width 349 height 17
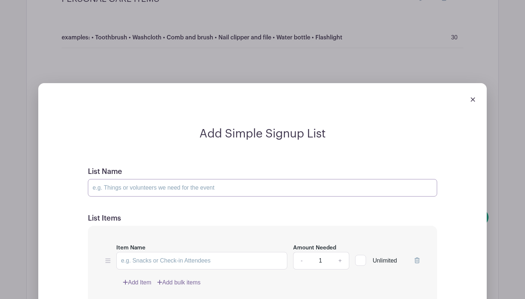
scroll to position [779, 0]
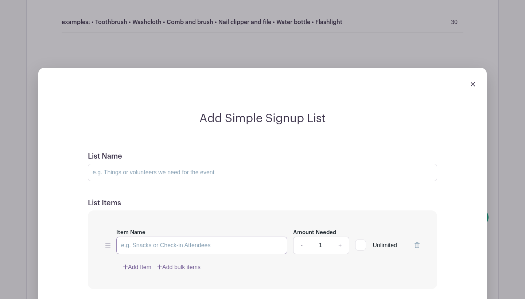
click at [163, 237] on input "Item Name" at bounding box center [201, 245] width 171 height 17
paste input "• Pencils, sharpener, and erasers • Pencil container • Pens • Crayons • Colored…"
type input "examples: • Pencils, sharpener, and erasers • Pencil container • Pens • Crayons…"
click at [344, 237] on link "+" at bounding box center [340, 245] width 18 height 17
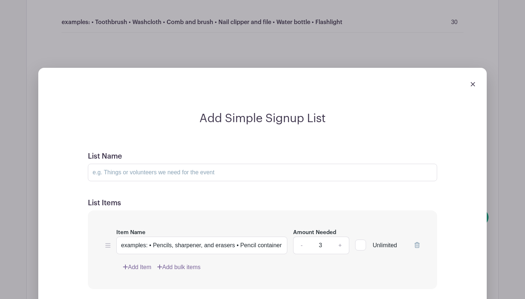
click at [344, 237] on link "+" at bounding box center [340, 245] width 18 height 17
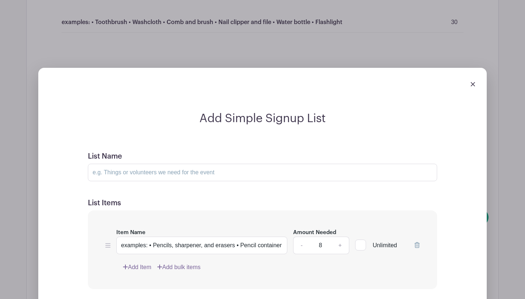
click at [344, 237] on link "+" at bounding box center [340, 245] width 18 height 17
click at [322, 237] on input "10" at bounding box center [320, 245] width 22 height 17
type input "30"
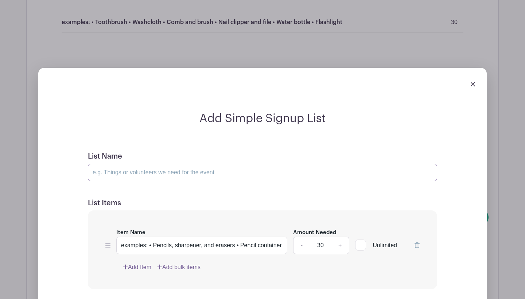
click at [267, 164] on input "List Name" at bounding box center [262, 172] width 349 height 17
type input "School Supplies"
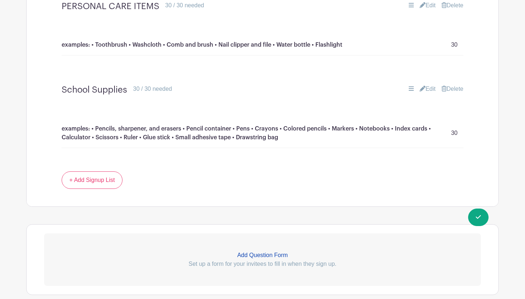
scroll to position [701, 0]
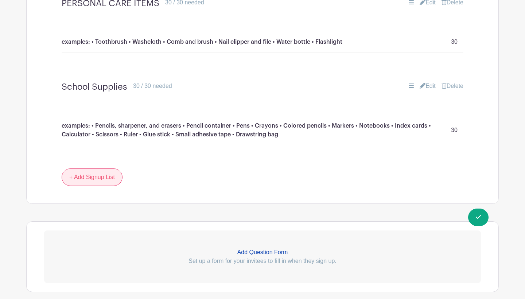
click at [104, 172] on link "+ Add Signup List" at bounding box center [92, 176] width 61 height 17
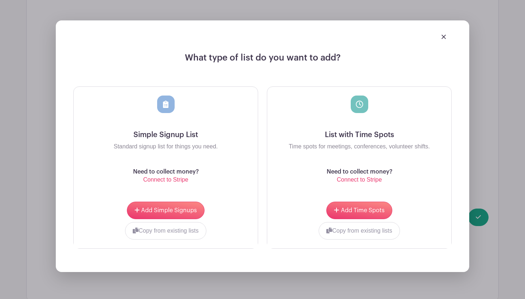
scroll to position [886, 0]
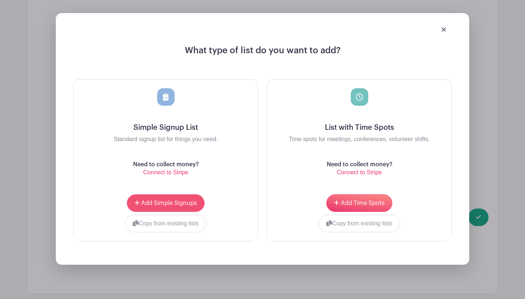
click at [180, 200] on span "Add Simple Signups" at bounding box center [169, 203] width 56 height 6
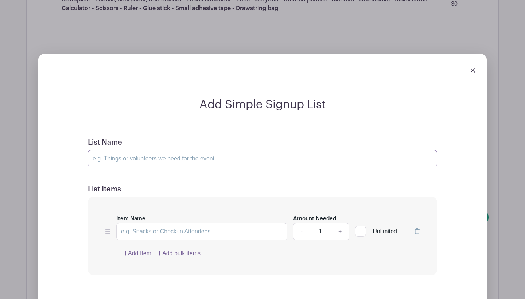
click at [233, 150] on input "List Name" at bounding box center [262, 158] width 349 height 17
type input "Clothing and Accessories"
click at [227, 223] on input "Item Name" at bounding box center [201, 231] width 171 height 17
paste input "• Flip-flops or shoes • Sunglasses • Hat • Wristwatch • Costume jewelry • Hair …"
type input "examples: • Flip-flops or shoes • Sunglasses • Hat • Wristwatch • Costume jewel…"
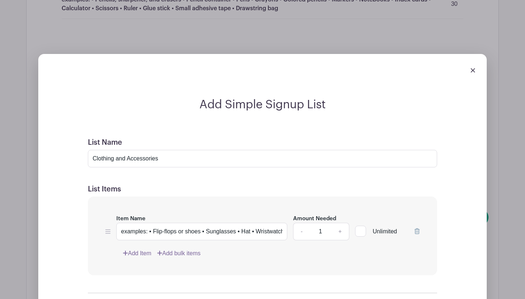
click at [341, 223] on link "+" at bounding box center [340, 231] width 18 height 17
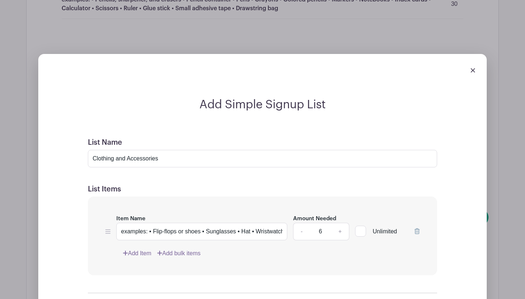
click at [341, 223] on link "+" at bounding box center [340, 231] width 18 height 17
click at [318, 223] on input "9" at bounding box center [320, 231] width 22 height 17
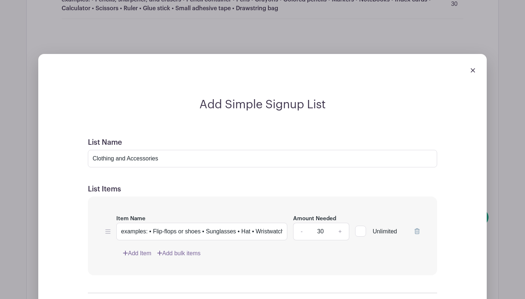
type input "30"
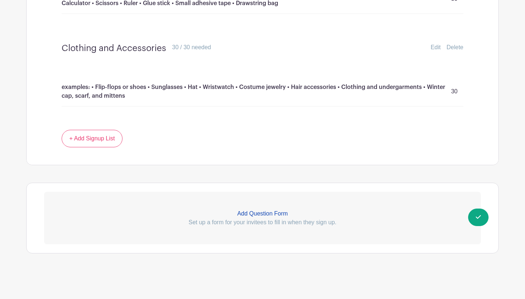
scroll to position [823, 0]
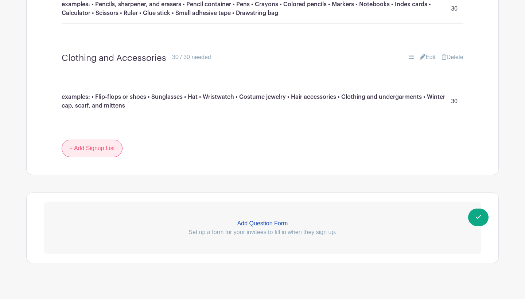
click at [113, 143] on link "+ Add Signup List" at bounding box center [92, 148] width 61 height 17
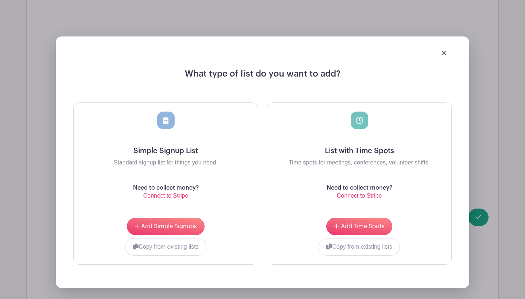
scroll to position [955, 0]
click at [195, 217] on button "Add Simple Signups" at bounding box center [166, 225] width 78 height 17
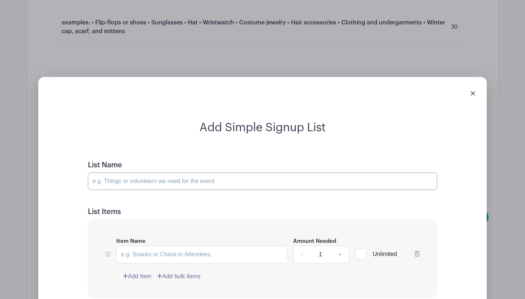
click at [168, 172] on input "List Name" at bounding box center [262, 180] width 349 height 17
type input "Games and Activities"
click at [170, 246] on input "Item Name" at bounding box center [201, 254] width 171 height 17
paste input "• Puzzles • Coloring books or pads • Dry watercolor set • Binoculars and compas…"
type input "examples: • Puzzles • Coloring books or pads • Dry watercolor set • Binoculars …"
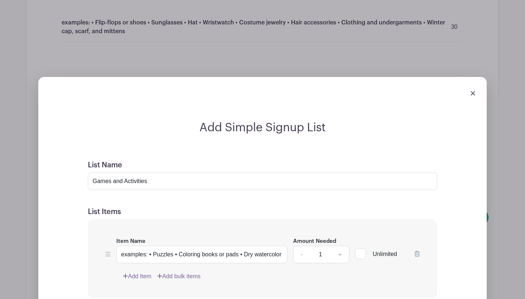
click at [320, 246] on input "1" at bounding box center [320, 254] width 22 height 17
type input "30"
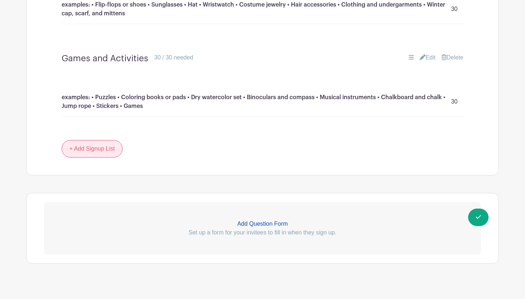
click at [98, 142] on link "+ Add Signup List" at bounding box center [92, 148] width 61 height 17
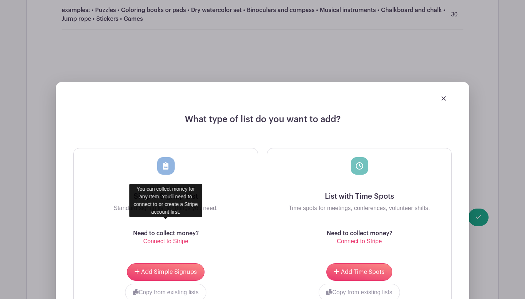
scroll to position [1004, 0]
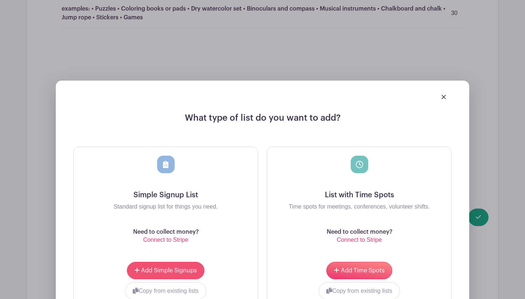
click at [177, 267] on span "Add Simple Signups" at bounding box center [169, 270] width 56 height 6
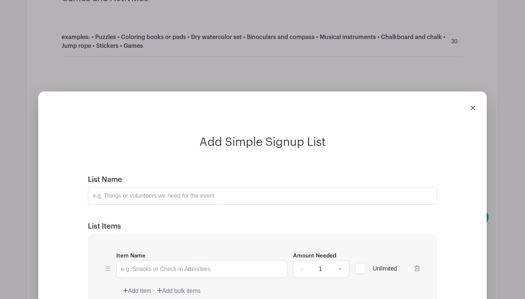
scroll to position [1095, 0]
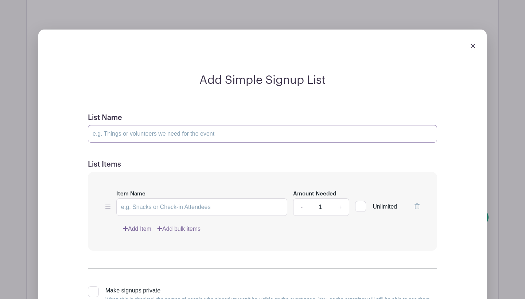
click at [152, 126] on input "List Name" at bounding box center [262, 133] width 349 height 17
click at [202, 198] on input "Item Name" at bounding box center [201, 206] width 171 height 17
click at [144, 128] on input "toys" at bounding box center [262, 133] width 349 height 17
type input "t"
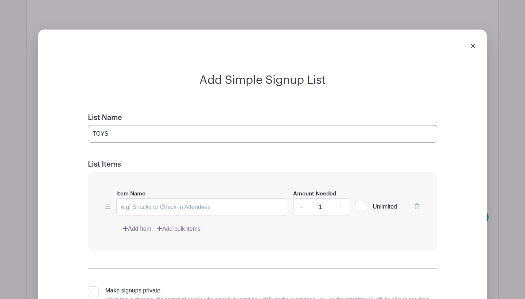
type input "TOYS"
click at [195, 198] on input "Item Name" at bounding box center [201, 206] width 171 height 17
paste input "• Small ball • Building blocks or LEGO® sets • Slinky® or yo-yo • Plastic anima…"
type input "examples:• Small ball • Building blocks or LEGO® sets • Slinky® or yo-yo • Plas…"
click at [328, 198] on input "1" at bounding box center [320, 206] width 22 height 17
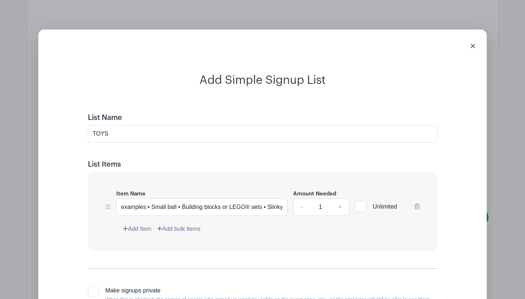
click at [328, 198] on input "1" at bounding box center [320, 206] width 22 height 17
type input "30"
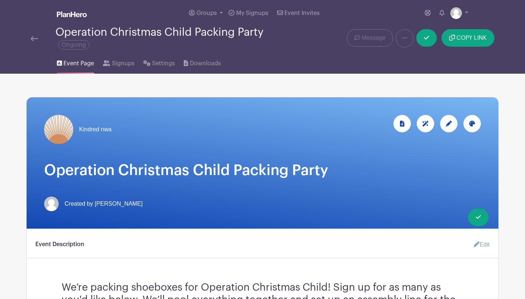
scroll to position [0, 0]
click at [153, 62] on span "Settings" at bounding box center [163, 63] width 23 height 9
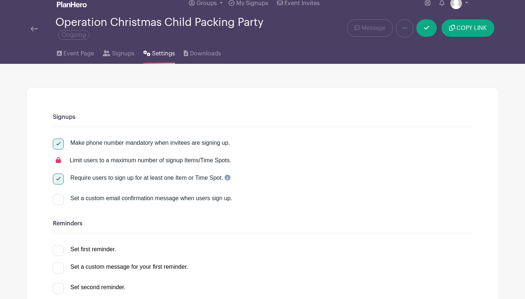
scroll to position [11, 0]
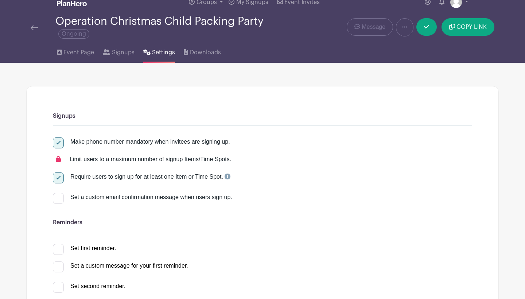
click at [59, 179] on div at bounding box center [58, 177] width 11 height 11
click at [58, 177] on input "Require users to sign up for at least one Item or Time Spot." at bounding box center [55, 174] width 5 height 5
checkbox input "false"
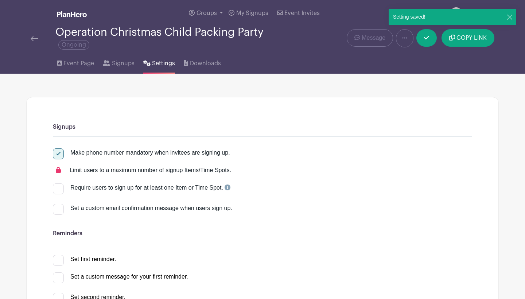
scroll to position [0, 0]
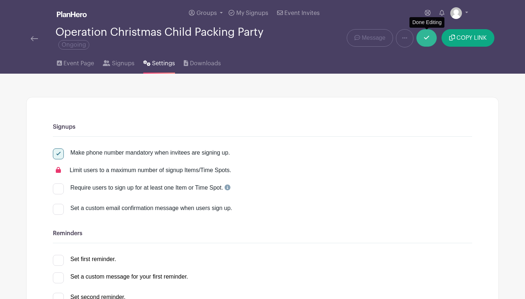
click at [430, 39] on link at bounding box center [426, 37] width 20 height 17
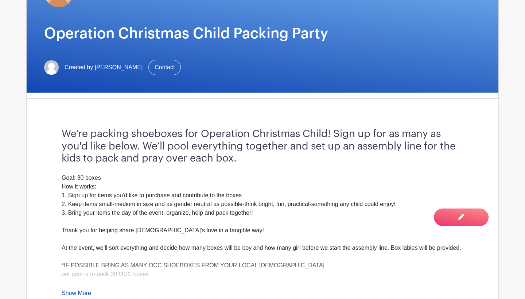
scroll to position [139, 0]
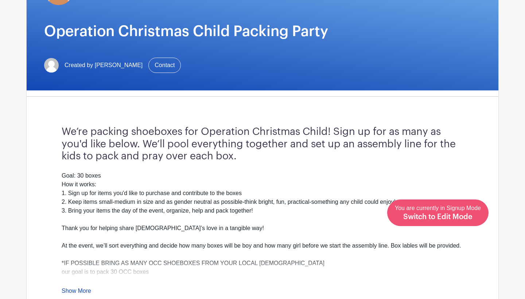
click at [459, 218] on span "Switch to Edit Mode" at bounding box center [437, 216] width 69 height 7
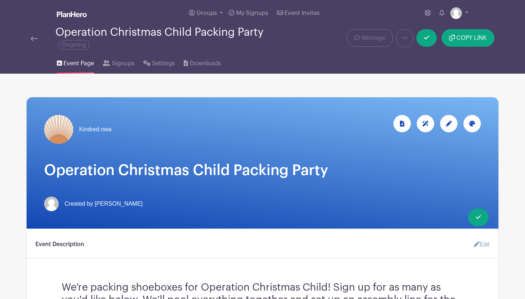
click at [478, 246] on link "Edit" at bounding box center [479, 244] width 22 height 15
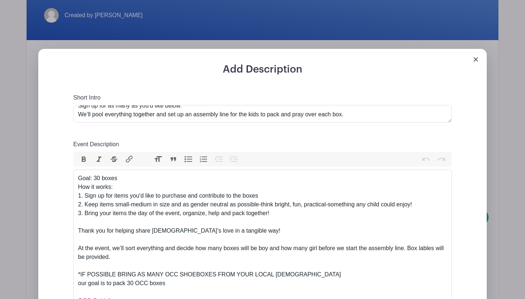
scroll to position [5, 0]
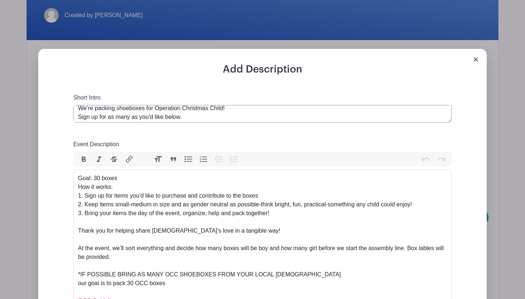
drag, startPoint x: 189, startPoint y: 117, endPoint x: 72, endPoint y: 117, distance: 117.3
click at [114, 119] on textarea "We’re packing shoeboxes for Operation Christmas Child! Sign up for as many as y…" at bounding box center [262, 113] width 378 height 17
drag, startPoint x: 188, startPoint y: 119, endPoint x: 100, endPoint y: 119, distance: 88.6
click at [100, 119] on textarea "We’re packing shoeboxes for Operation Christmas Child! Sign up for as many as y…" at bounding box center [262, 113] width 378 height 17
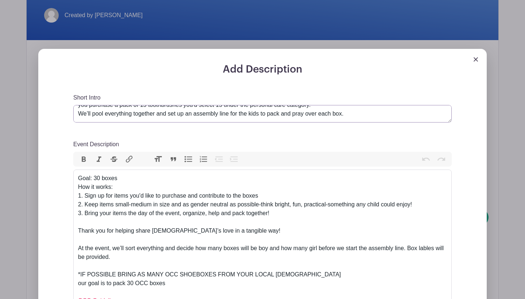
scroll to position [26, 0]
type textarea "We’re packing shoeboxes for Operation Christmas Child! Sign up for as many item…"
click at [273, 194] on div "Goal: 30 boxes How it works: 1. Sign up for items you'd like to purchase and co…" at bounding box center [262, 200] width 369 height 52
type trix-editor "<lor>Ipsu: 91 dolor<si>Ame co adipi:<el>4. Sedd ei tem incid utl'e dolo ma aliq…"
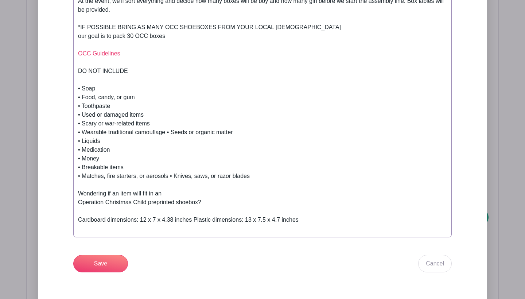
scroll to position [437, 0]
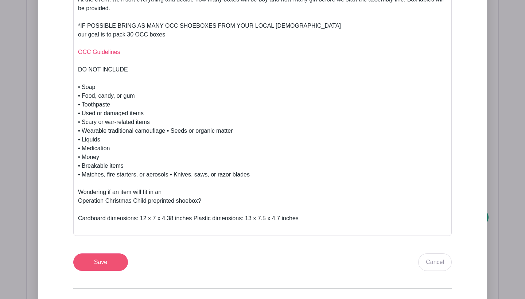
click at [112, 261] on input "Save" at bounding box center [100, 261] width 55 height 17
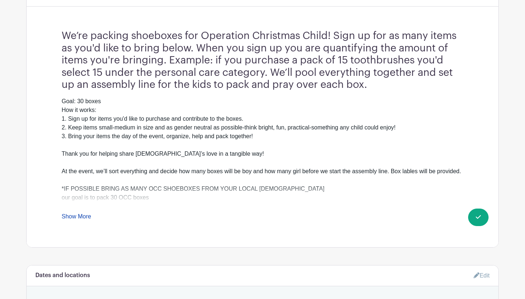
scroll to position [310, 0]
click at [83, 215] on link "Show More" at bounding box center [77, 217] width 30 height 9
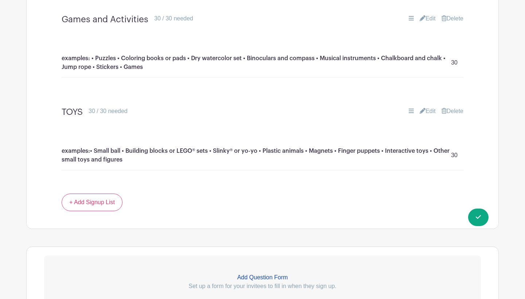
scroll to position [1228, 0]
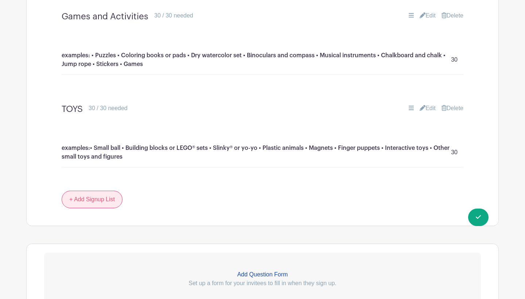
click at [91, 198] on link "+ Add Signup List" at bounding box center [92, 199] width 61 height 17
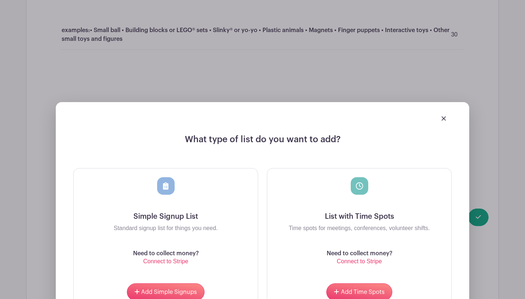
scroll to position [1379, 0]
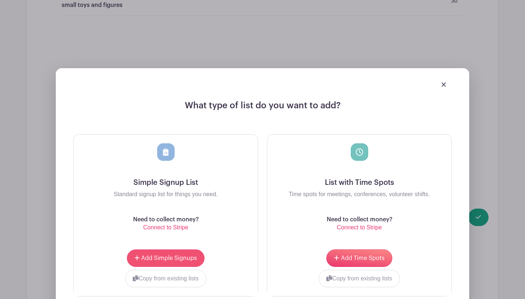
click at [170, 255] on span "Add Simple Signups" at bounding box center [169, 258] width 56 height 6
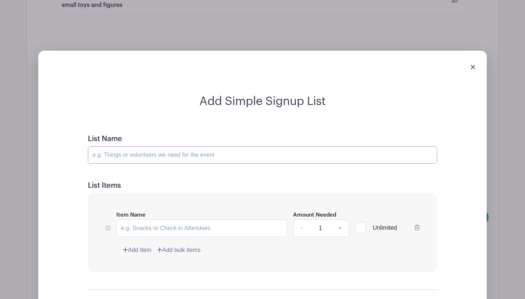
click at [179, 149] on input "List Name" at bounding box center [262, 154] width 349 height 17
type input "Note Card Supplies"
click at [190, 224] on input "Item Name" at bounding box center [201, 227] width 171 height 17
type input "b"
type input "example: bring paper, markers, crayons, stickers etc to have a station to write…"
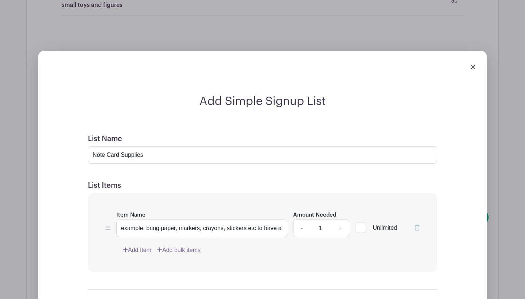
click at [341, 225] on link "+" at bounding box center [340, 227] width 18 height 17
type input "2"
click at [470, 68] on div at bounding box center [262, 66] width 437 height 20
click at [471, 66] on img at bounding box center [472, 67] width 4 height 4
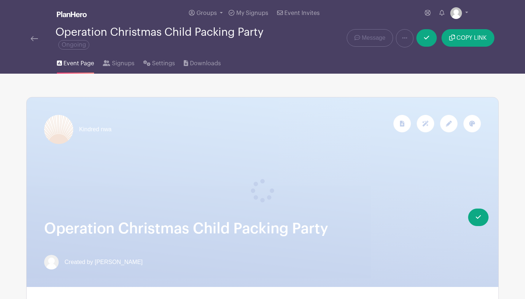
scroll to position [0, 0]
click at [421, 40] on link at bounding box center [426, 37] width 20 height 17
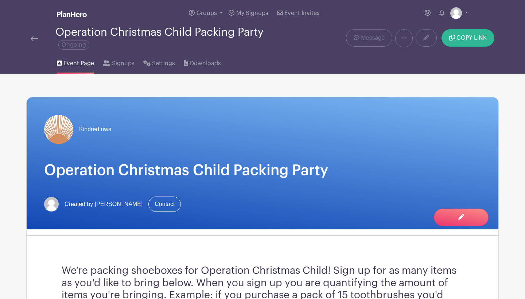
click at [454, 36] on icon "submit" at bounding box center [452, 38] width 6 height 6
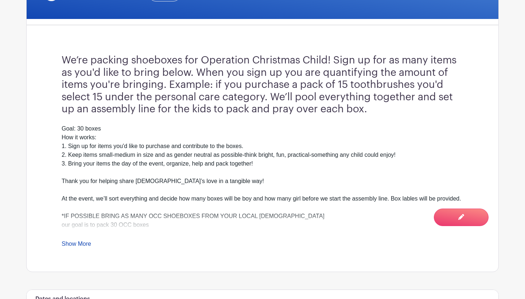
scroll to position [284, 0]
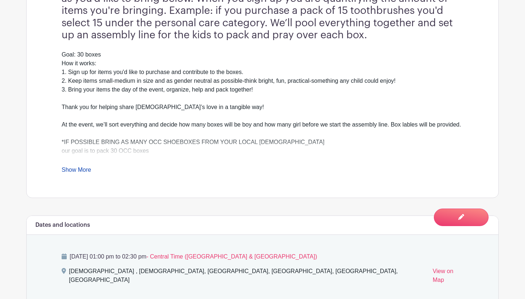
click at [85, 170] on link "Show More" at bounding box center [77, 171] width 30 height 9
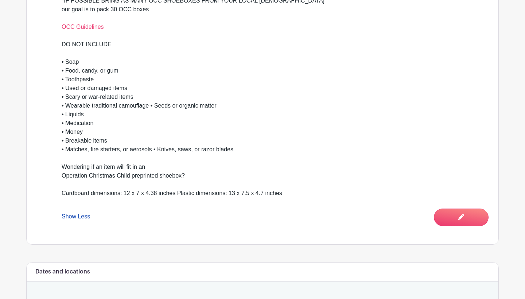
scroll to position [426, 0]
click at [94, 30] on link "OCC Guidelines" at bounding box center [83, 26] width 42 height 6
